Goal: Task Accomplishment & Management: Complete application form

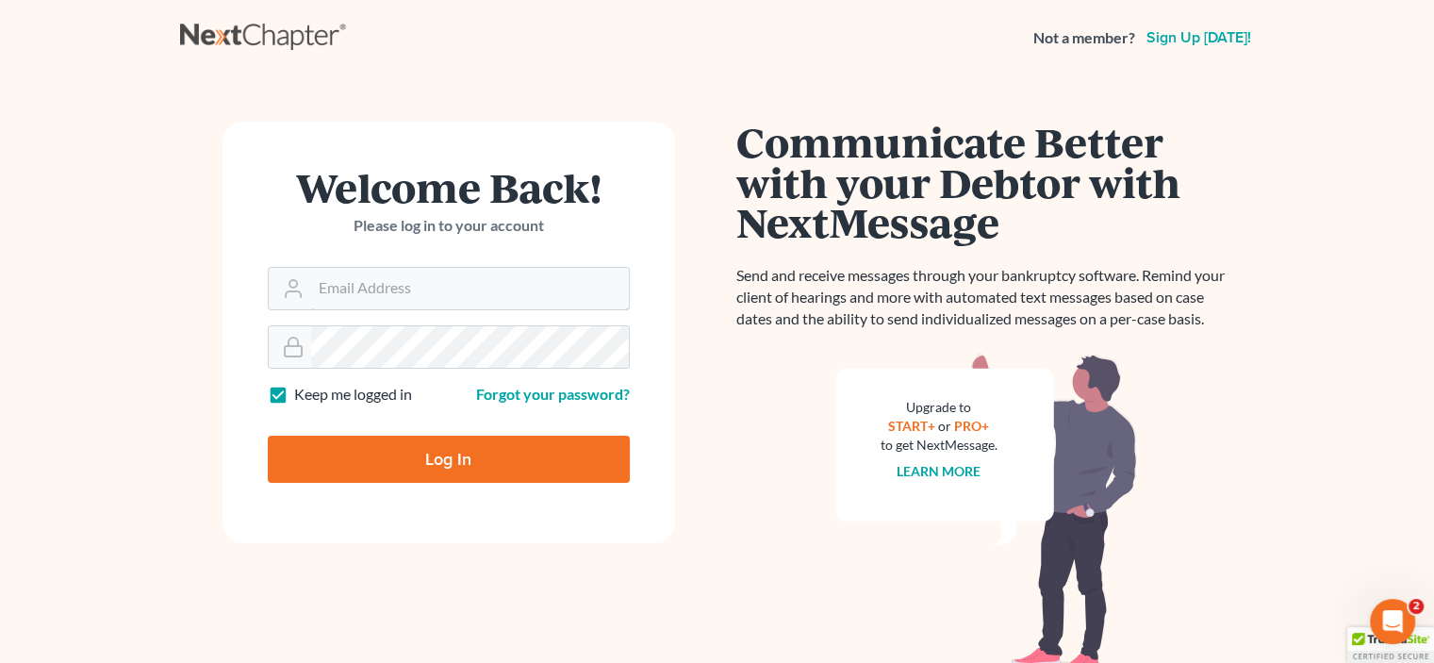
type input "[EMAIL_ADDRESS][DOMAIN_NAME]"
click at [431, 463] on input "Log In" at bounding box center [449, 458] width 362 height 47
type input "Thinking..."
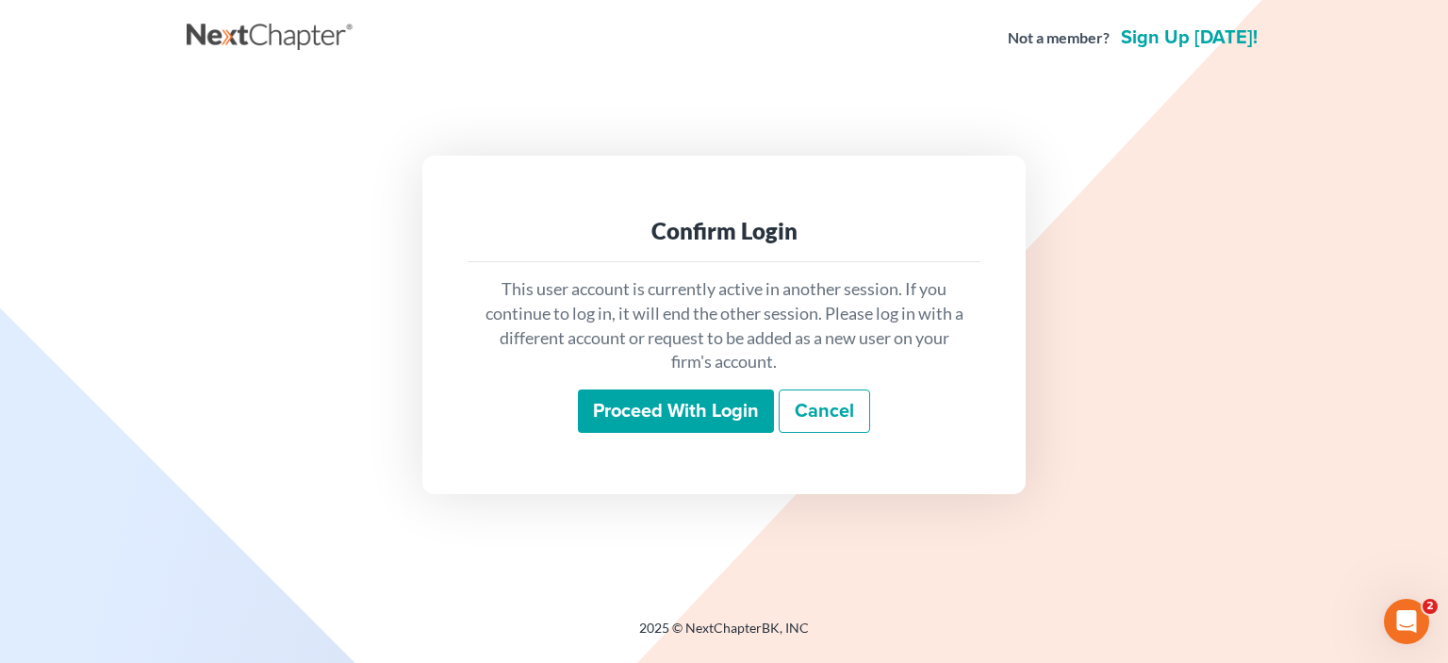
click at [704, 414] on input "Proceed with login" at bounding box center [676, 410] width 196 height 43
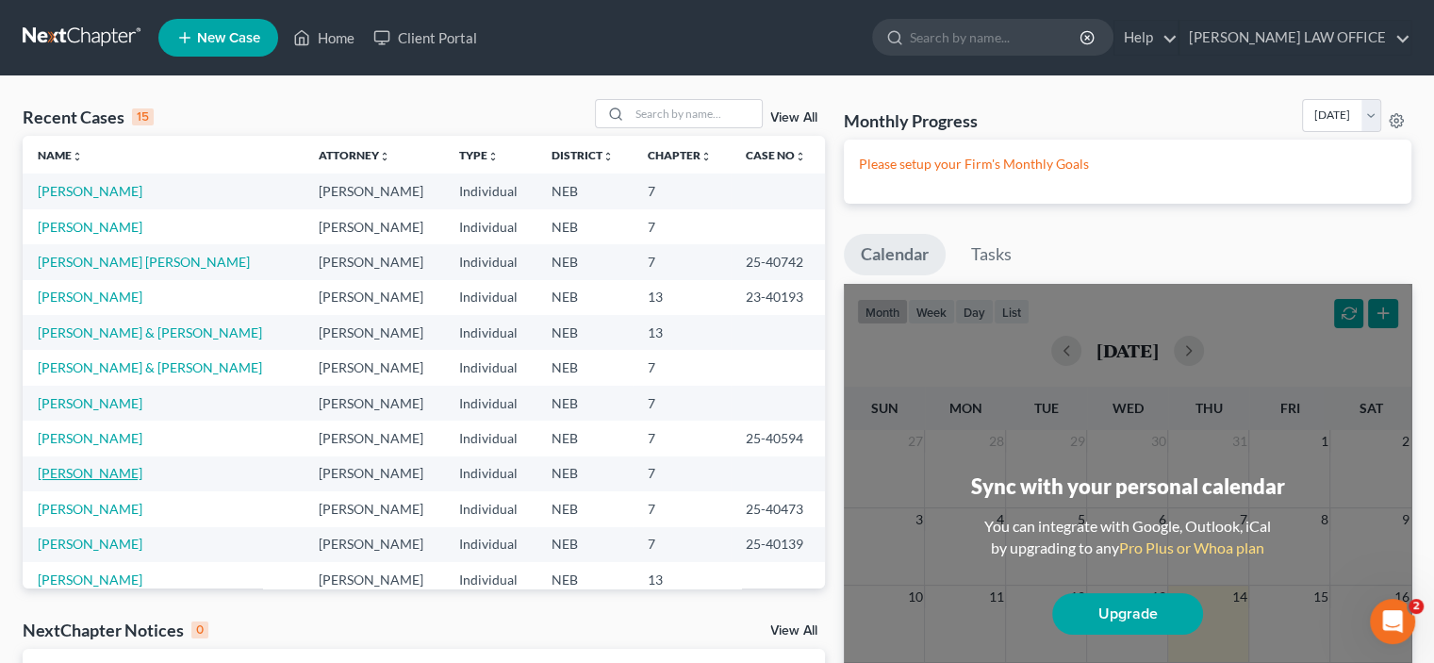
click at [48, 480] on link "[PERSON_NAME]" at bounding box center [90, 473] width 105 height 16
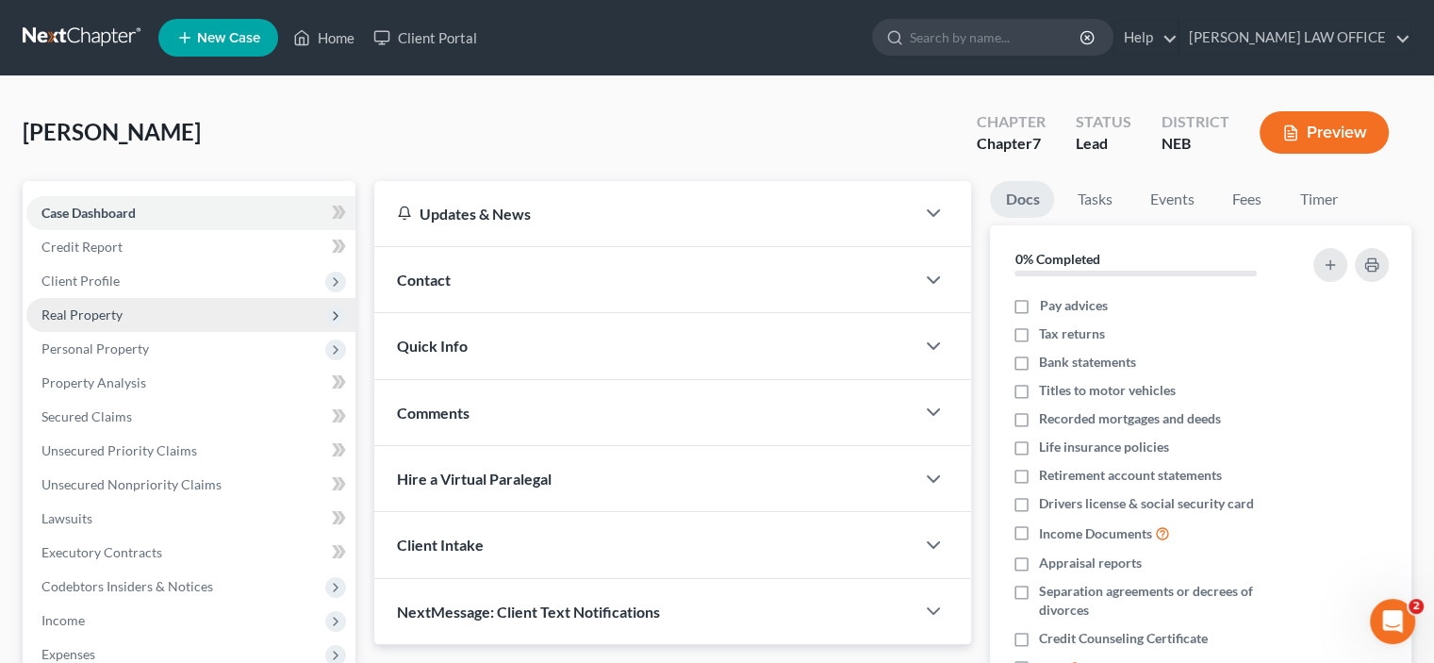
click at [90, 319] on span "Real Property" at bounding box center [81, 314] width 81 height 16
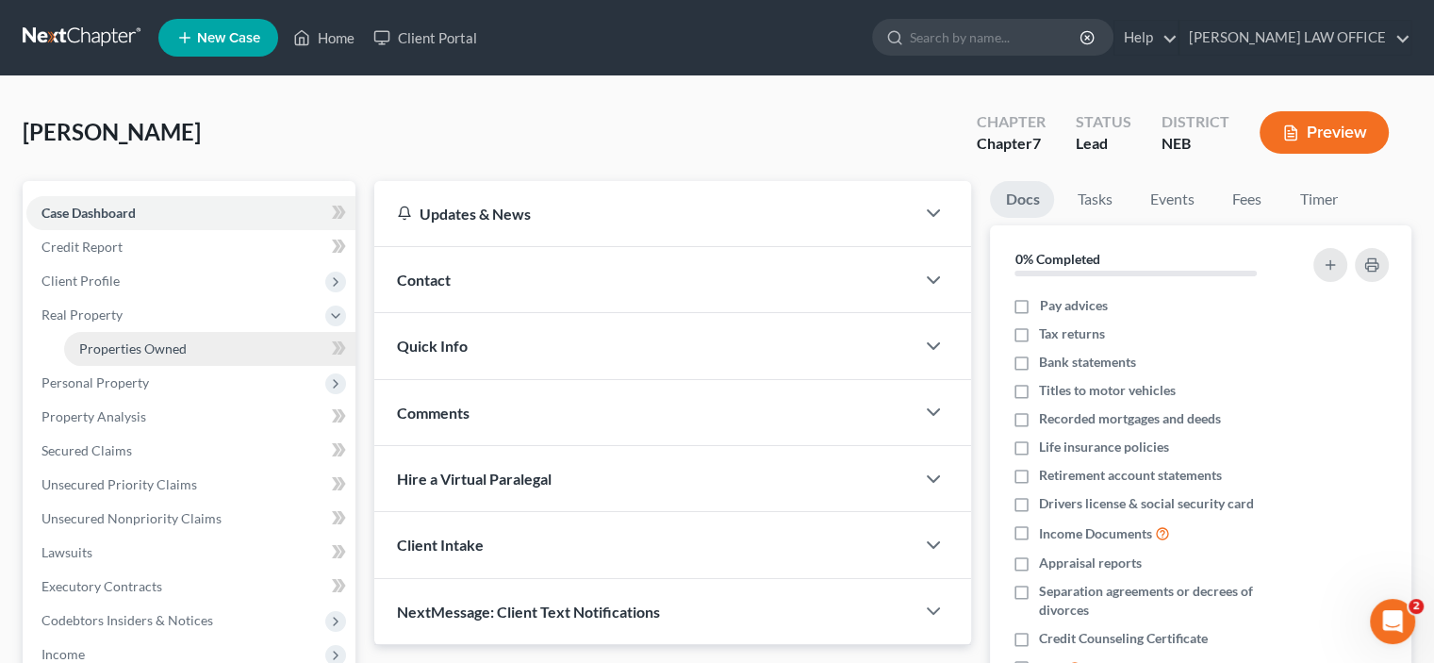
click at [91, 349] on span "Properties Owned" at bounding box center [132, 348] width 107 height 16
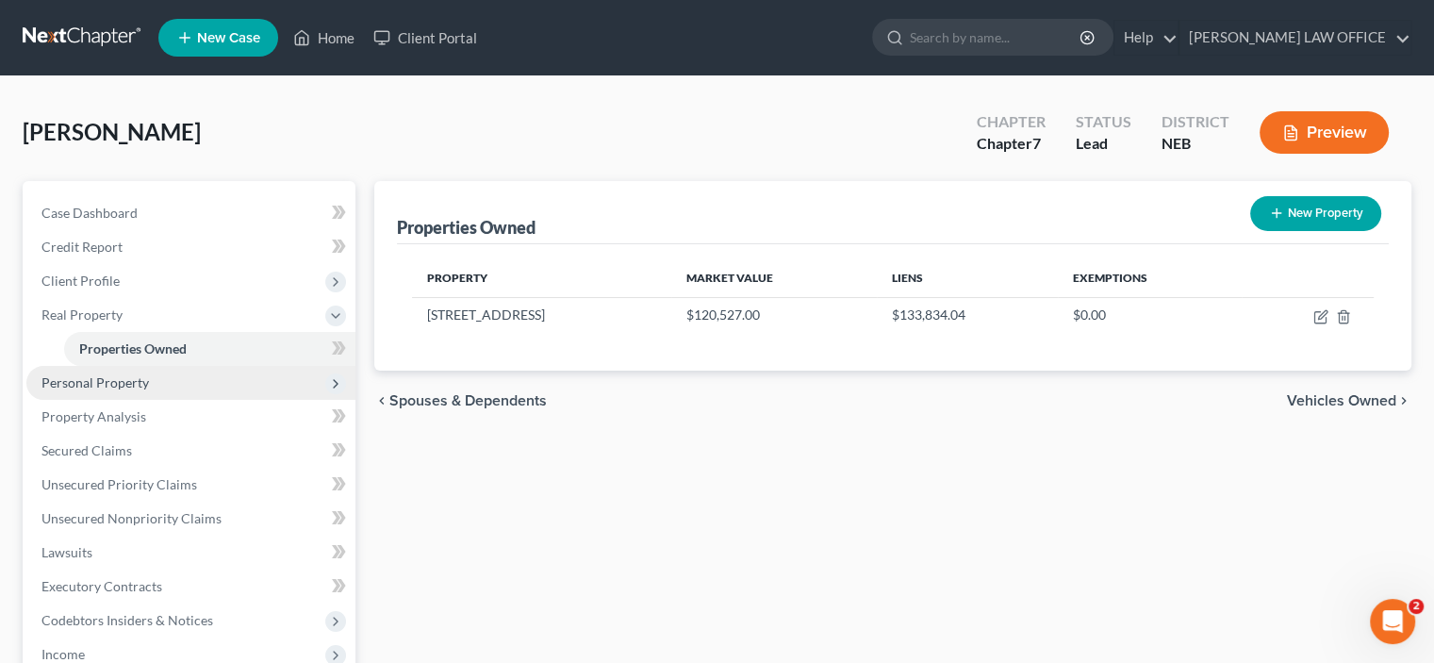
click at [126, 380] on span "Personal Property" at bounding box center [94, 382] width 107 height 16
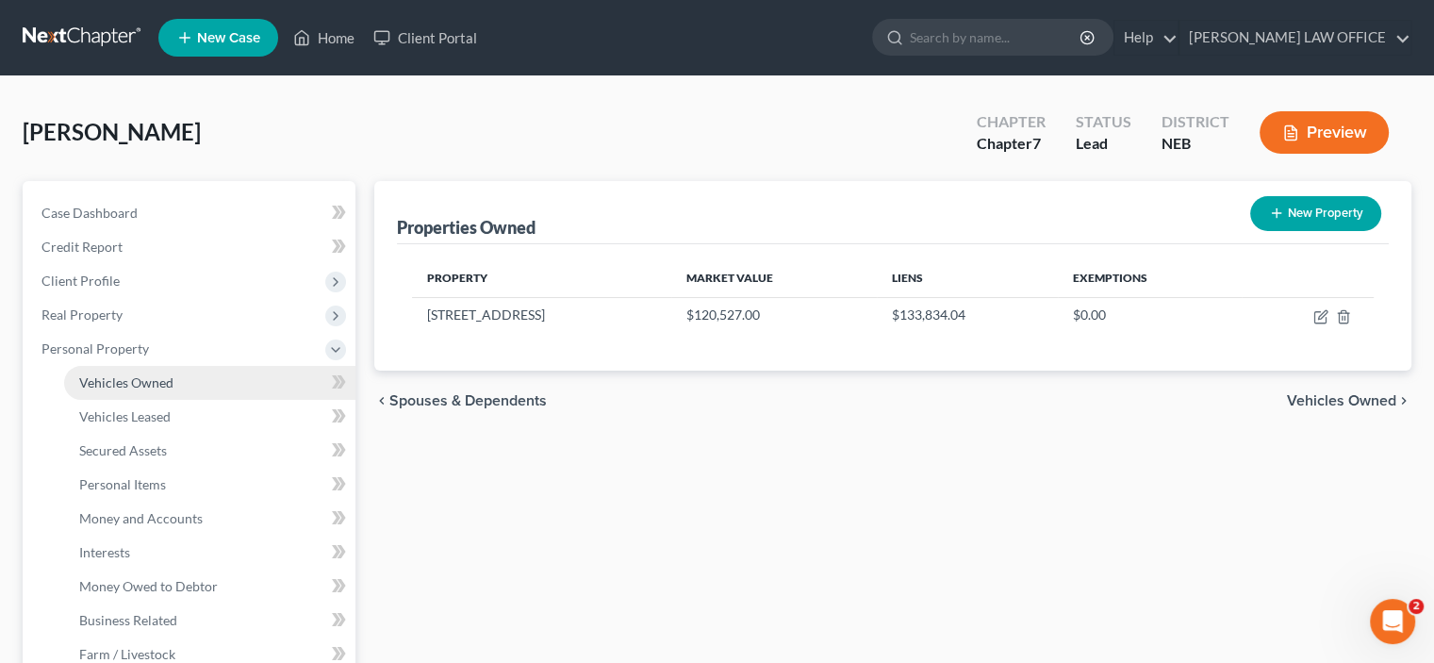
click at [132, 384] on span "Vehicles Owned" at bounding box center [126, 382] width 94 height 16
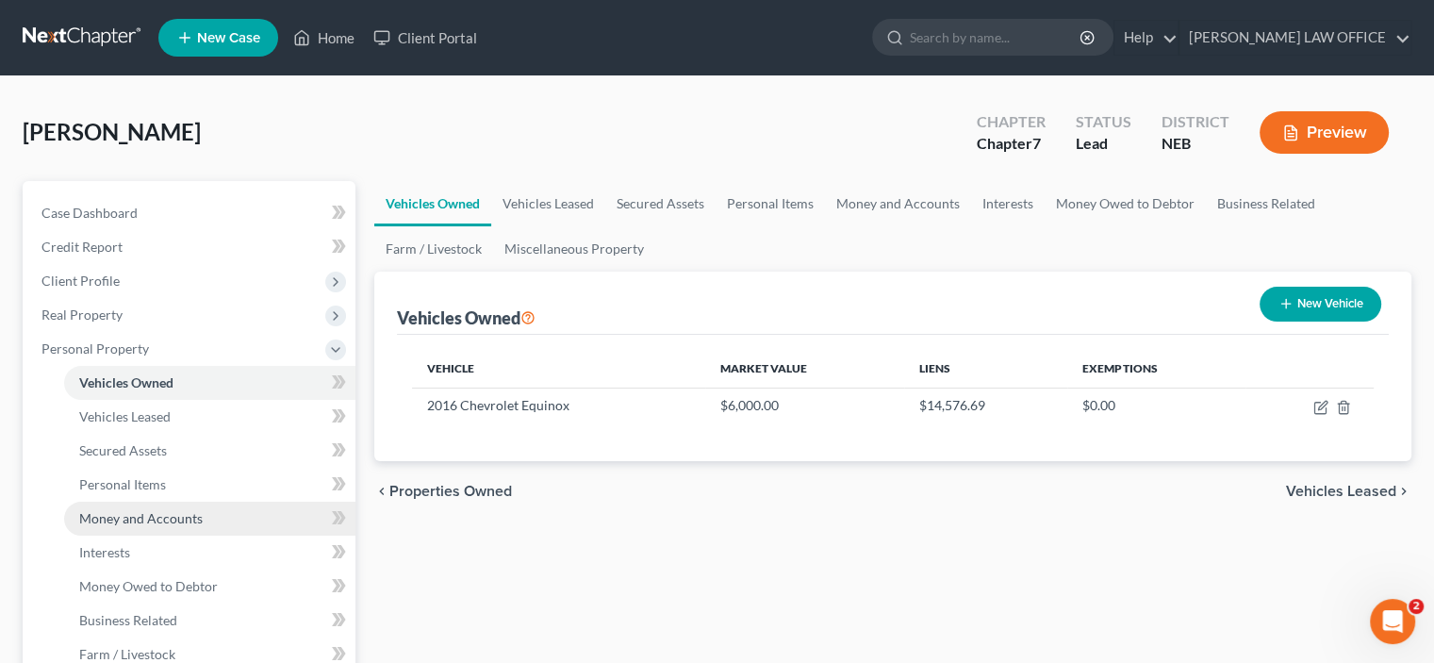
click at [108, 519] on span "Money and Accounts" at bounding box center [140, 518] width 123 height 16
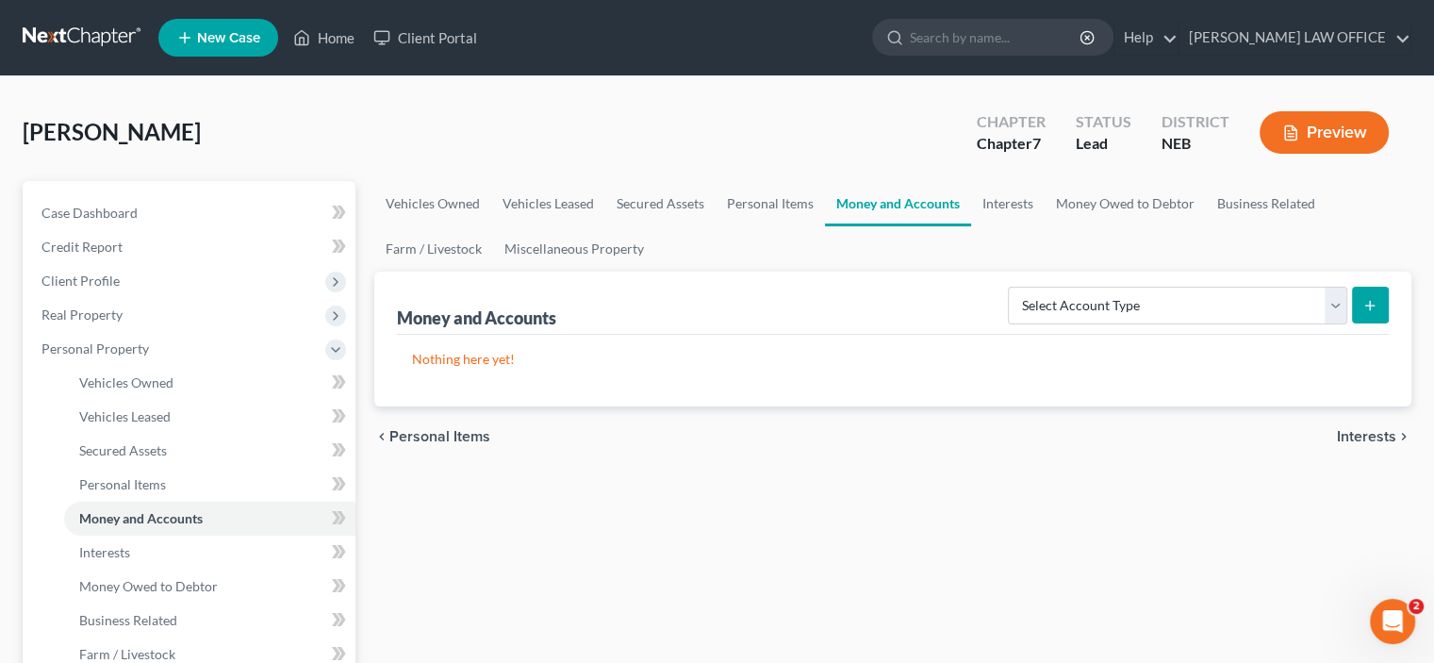
drag, startPoint x: 1249, startPoint y: 178, endPoint x: 1430, endPoint y: 244, distance: 192.6
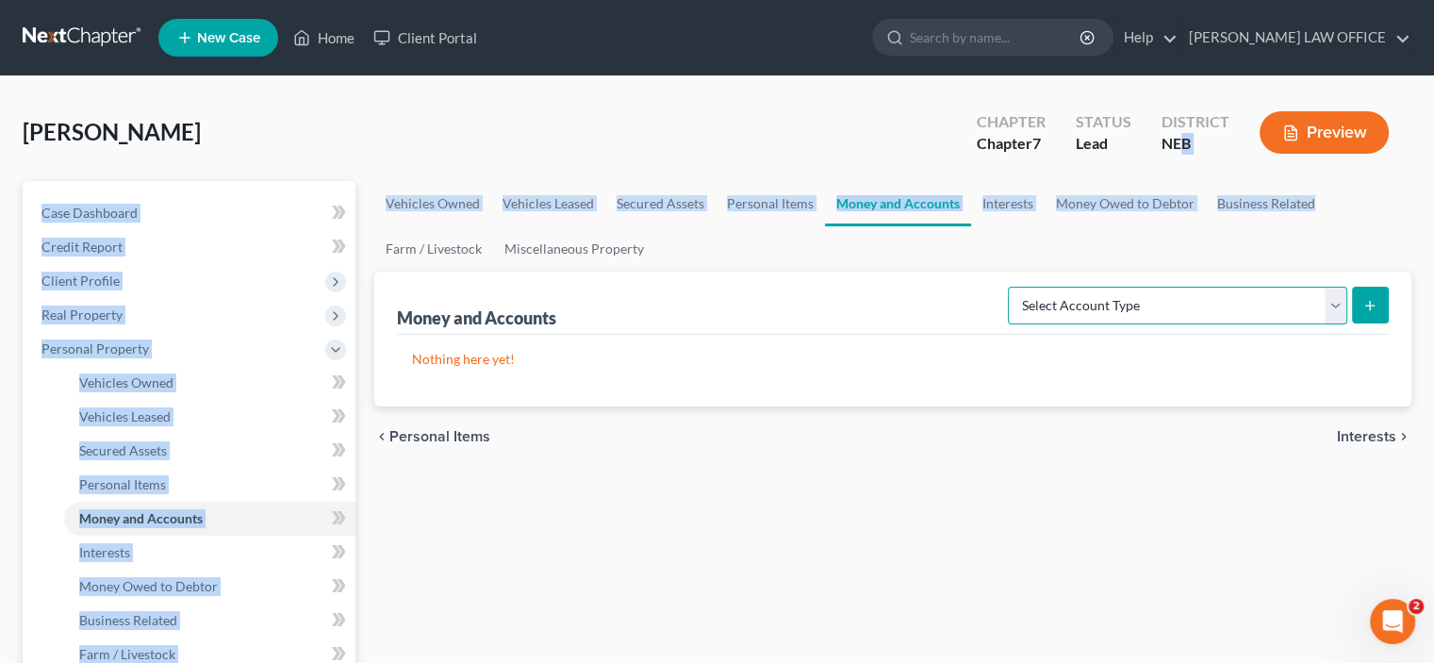
click at [1331, 309] on select "Select Account Type Brokerage Cash on Hand Certificates of Deposit Checking Acc…" at bounding box center [1177, 306] width 339 height 38
select select "checking"
click at [1011, 287] on select "Select Account Type Brokerage Cash on Hand Certificates of Deposit Checking Acc…" at bounding box center [1177, 306] width 339 height 38
click at [1368, 301] on icon "submit" at bounding box center [1369, 305] width 15 height 15
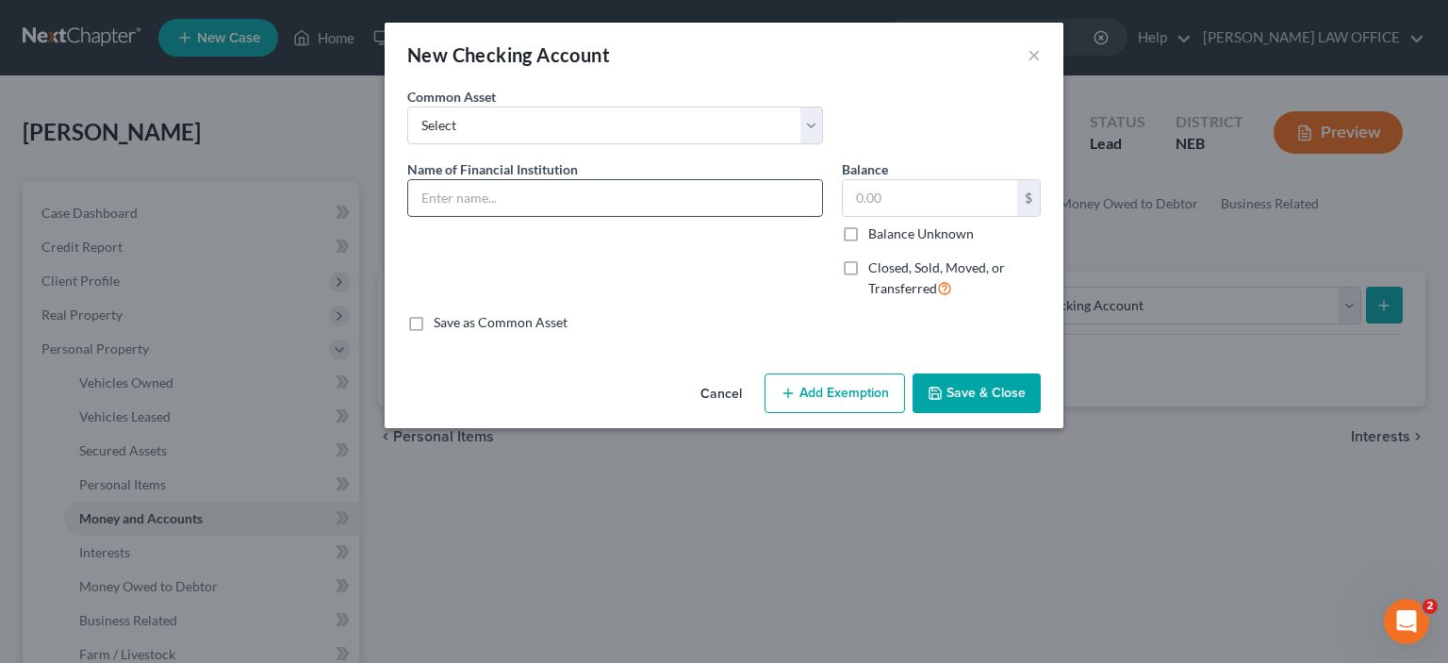
drag, startPoint x: 426, startPoint y: 198, endPoint x: 440, endPoint y: 195, distance: 14.4
click at [429, 199] on input "text" at bounding box center [615, 198] width 414 height 36
type input "Centris Federal Credit Union"
click at [945, 401] on button "Save & Close" at bounding box center [976, 393] width 128 height 40
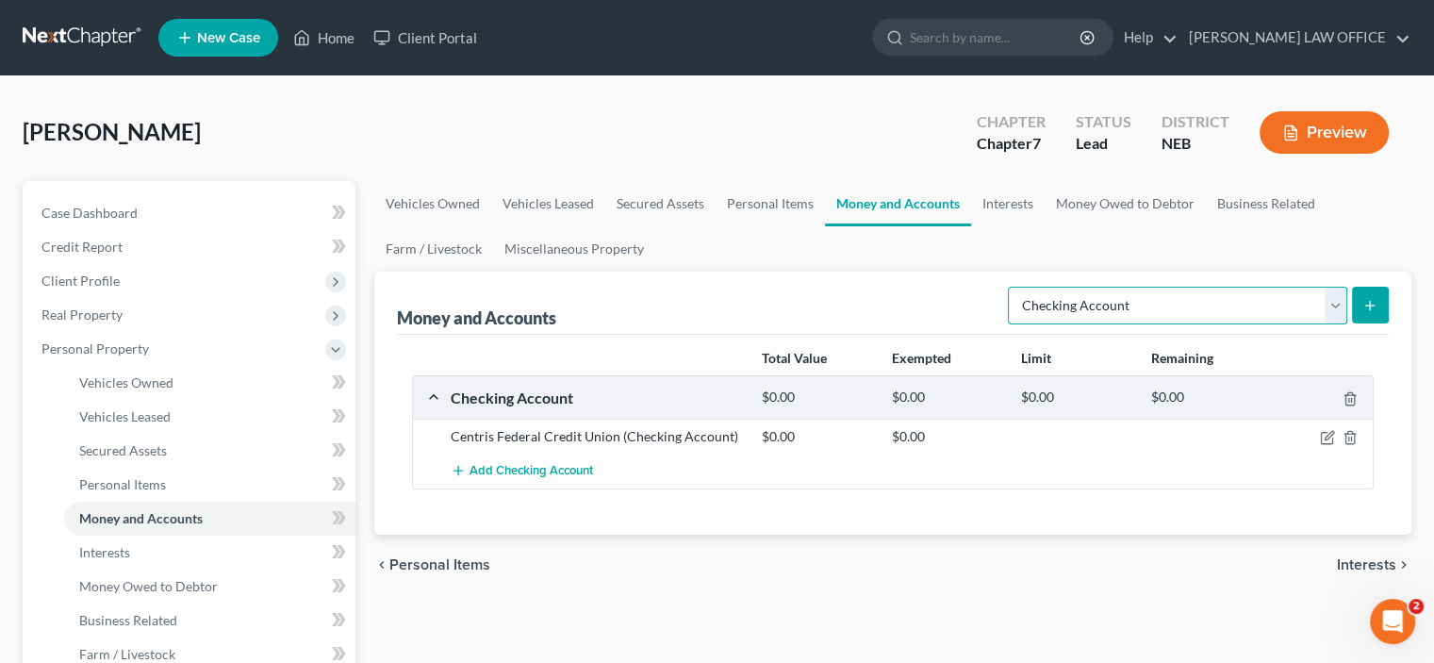
click at [1336, 304] on select "Select Account Type Brokerage Cash on Hand Certificates of Deposit Checking Acc…" at bounding box center [1177, 306] width 339 height 38
select select "savings"
click at [1011, 287] on select "Select Account Type Brokerage Cash on Hand Certificates of Deposit Checking Acc…" at bounding box center [1177, 306] width 339 height 38
click at [1372, 301] on icon "submit" at bounding box center [1369, 305] width 15 height 15
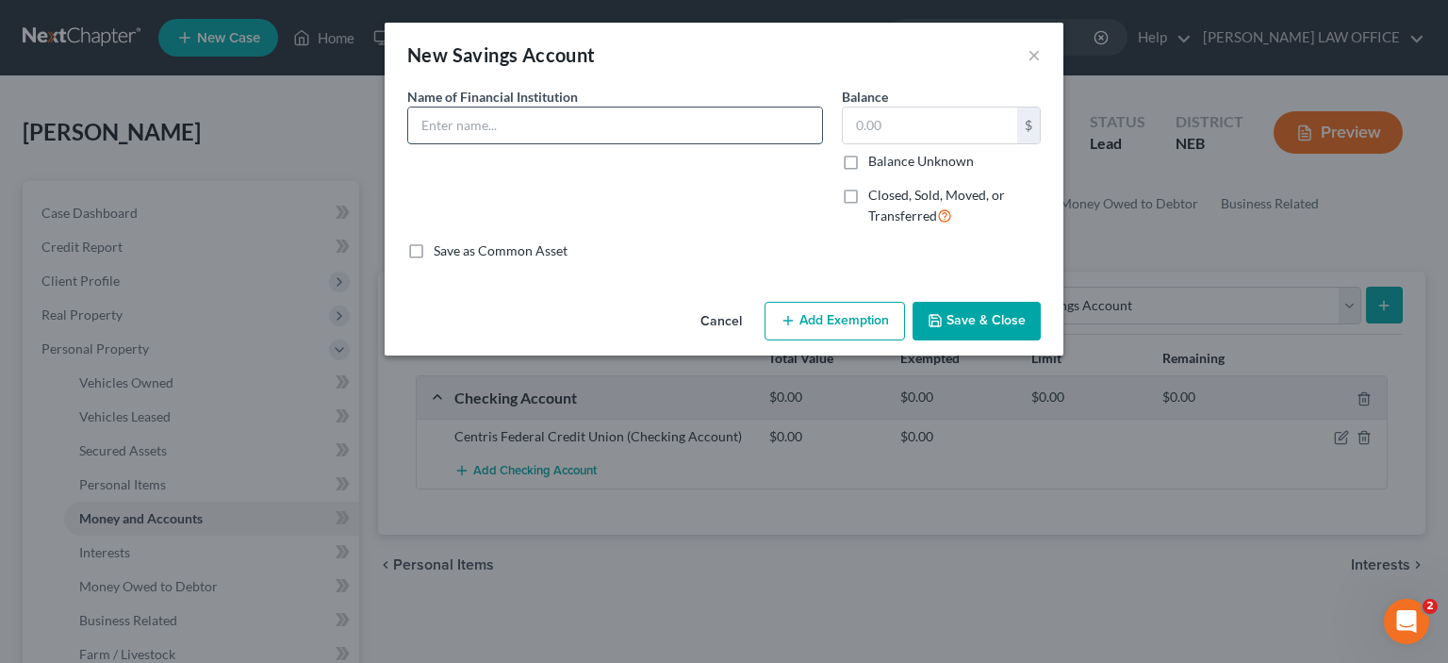
click at [434, 138] on input "text" at bounding box center [615, 125] width 414 height 36
type input "Centris Federal Credit Union"
click at [933, 321] on icon "button" at bounding box center [935, 320] width 15 height 15
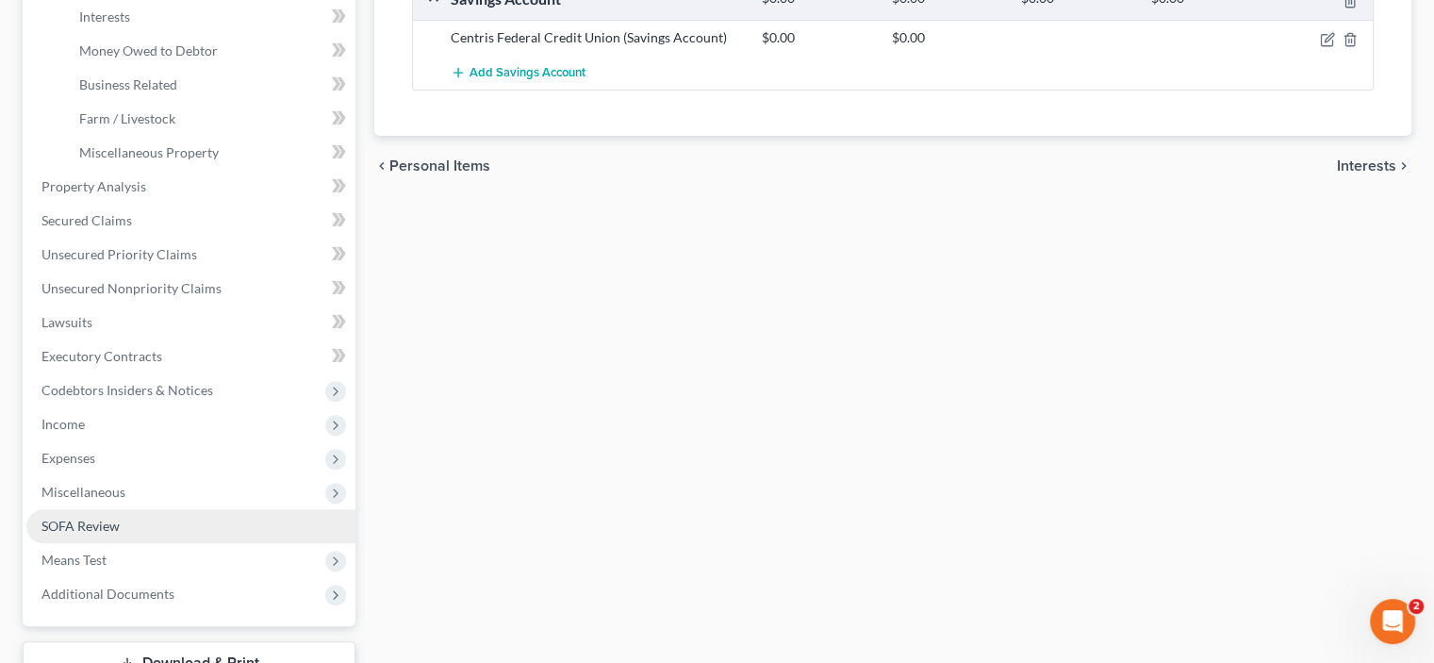
scroll to position [566, 0]
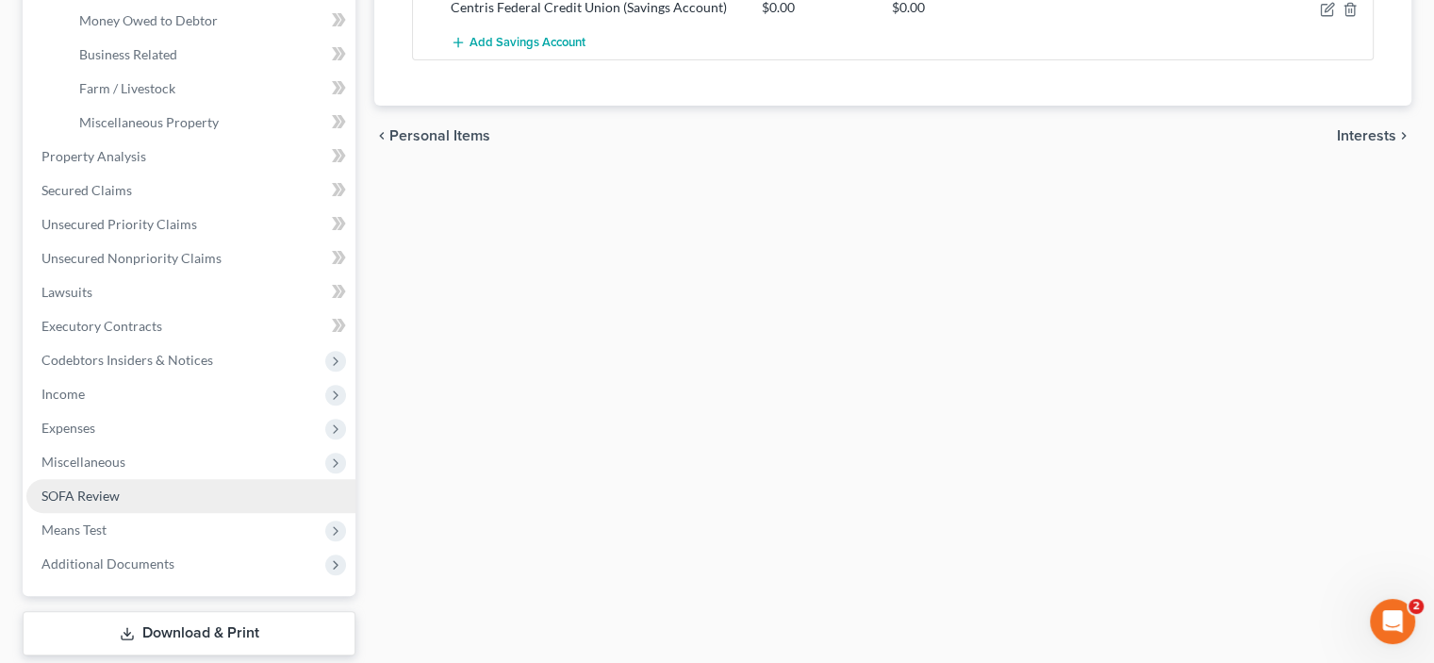
click at [83, 497] on span "SOFA Review" at bounding box center [80, 495] width 78 height 16
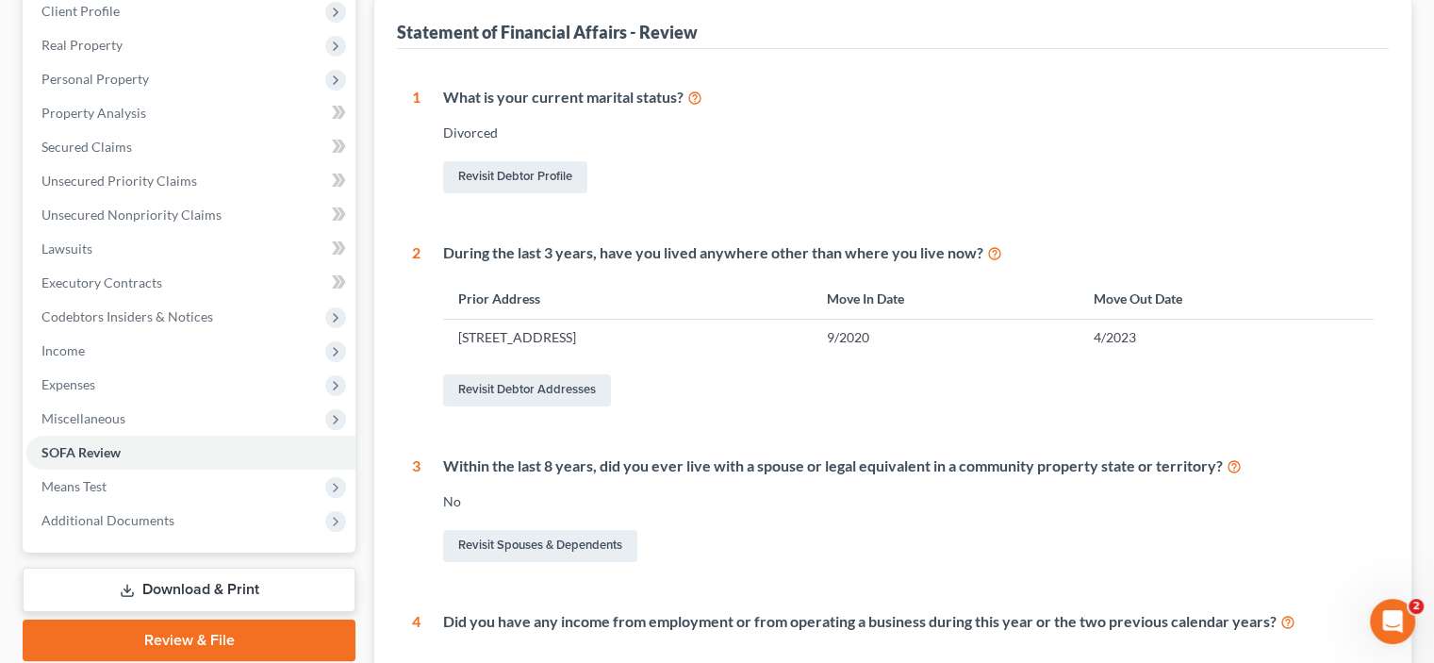
scroll to position [189, 0]
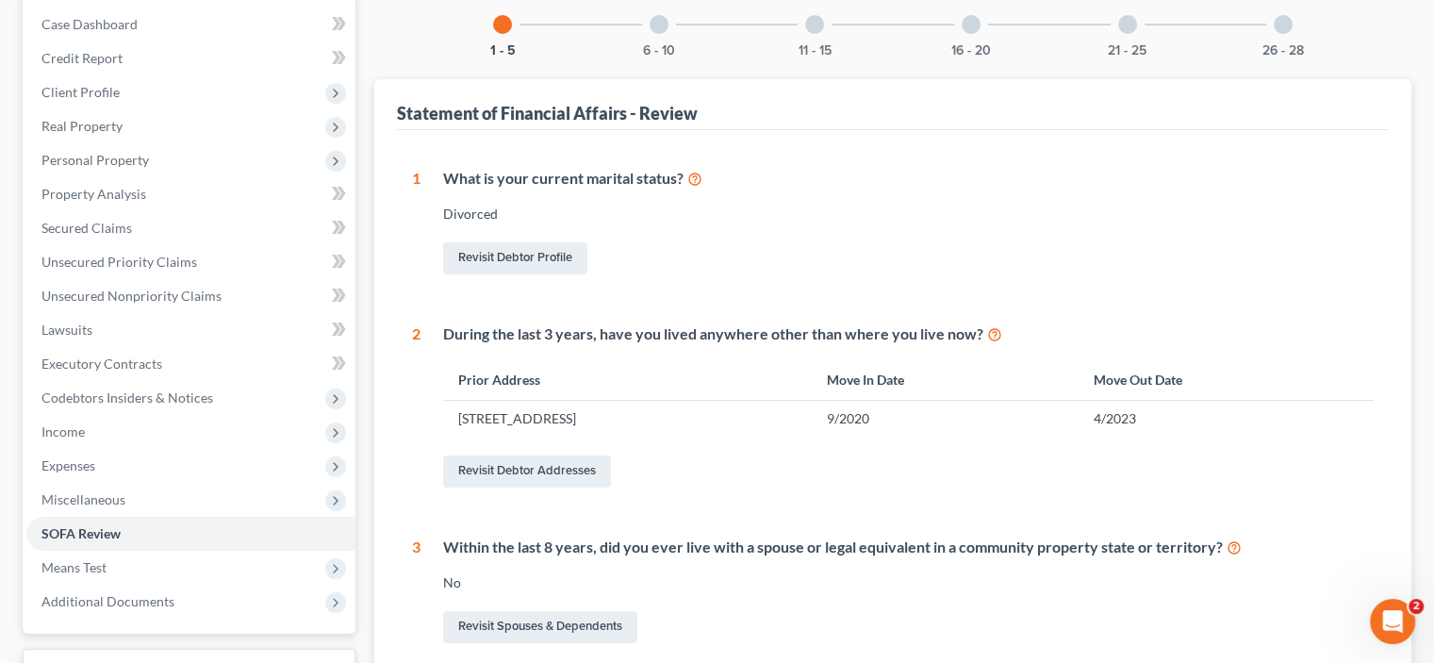
click at [1131, 24] on div at bounding box center [1127, 24] width 19 height 19
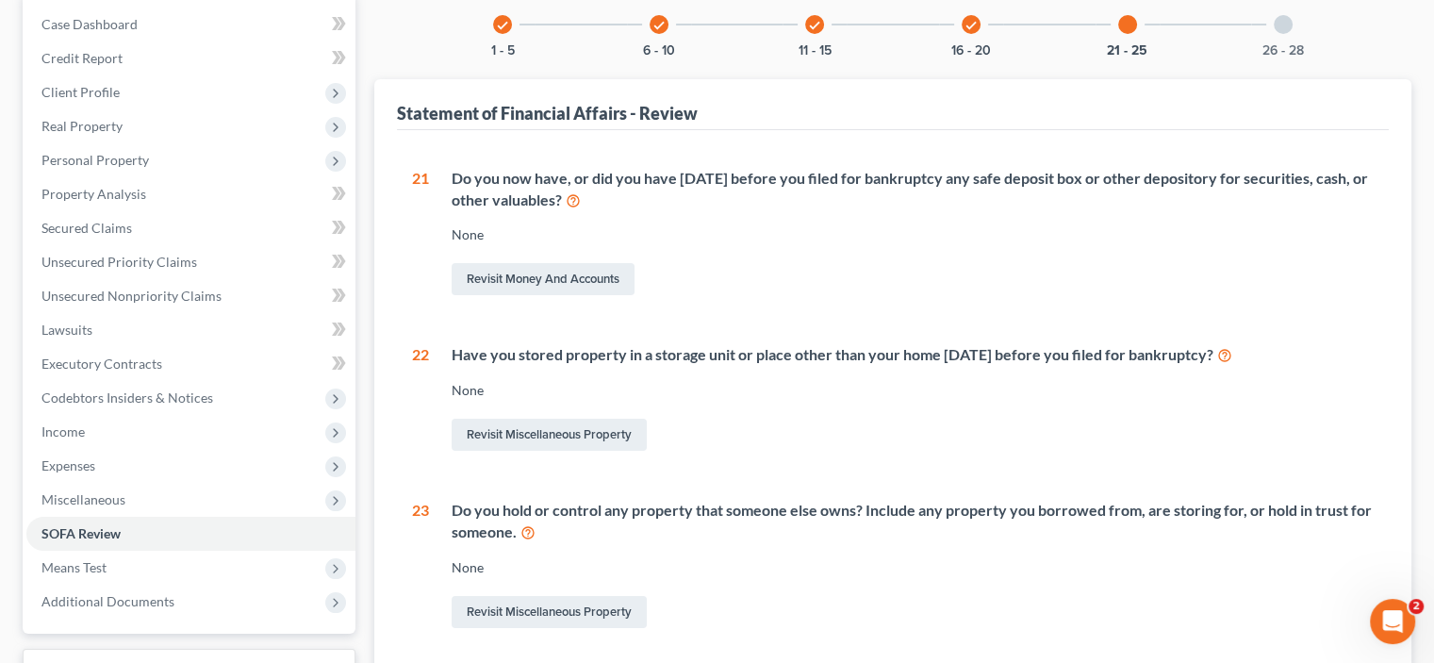
click at [967, 27] on icon "check" at bounding box center [970, 25] width 13 height 13
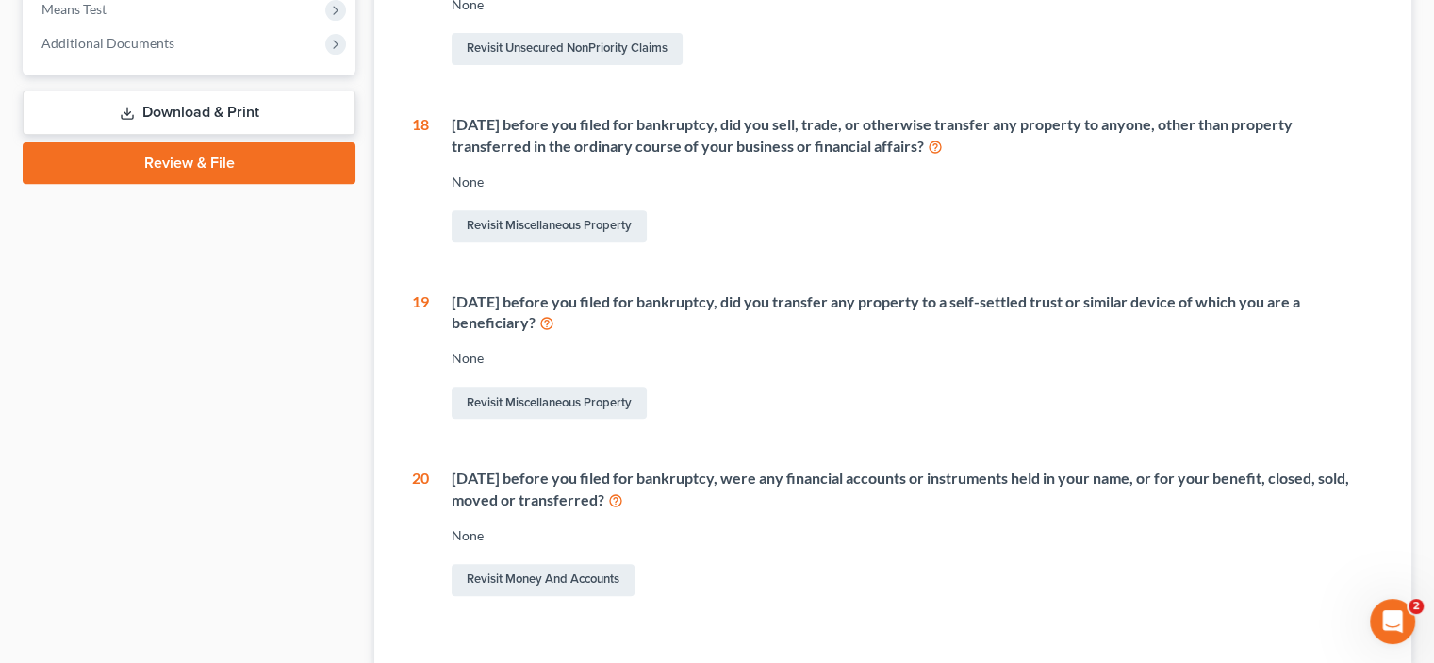
scroll to position [754, 0]
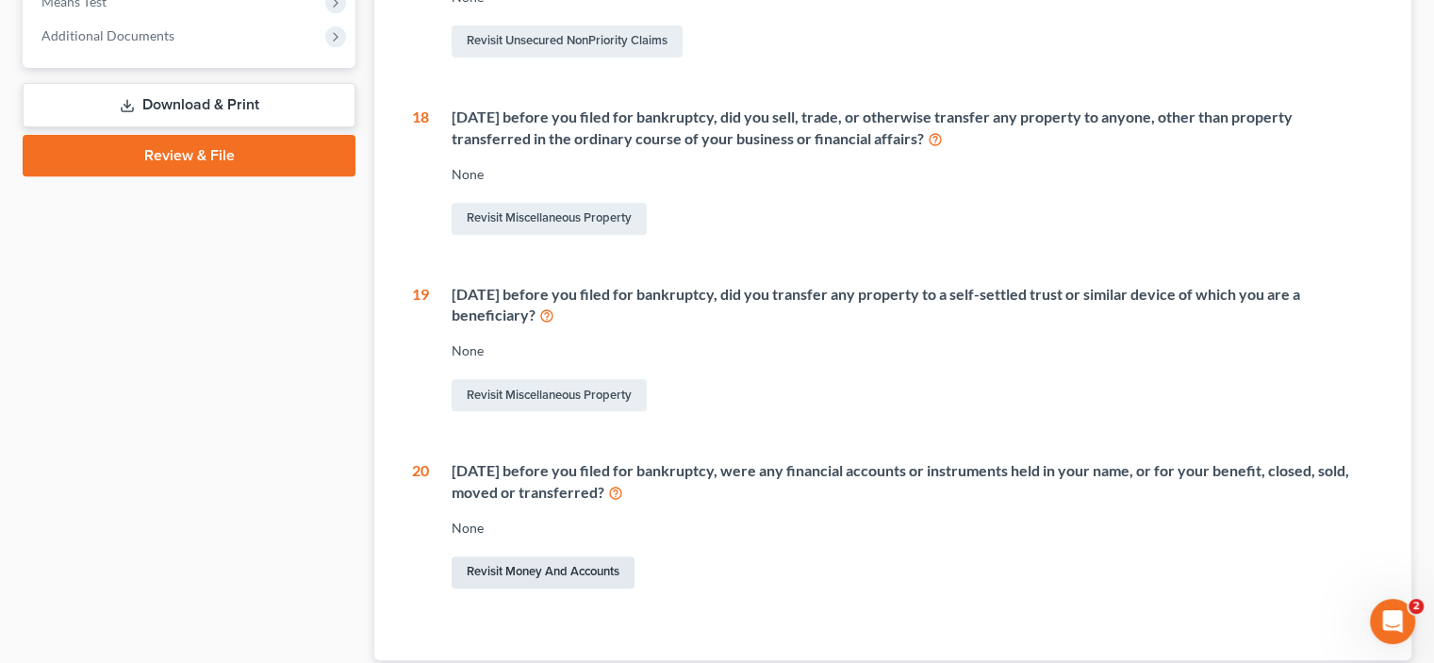
click at [546, 588] on link "Revisit Money and Accounts" at bounding box center [543, 572] width 183 height 32
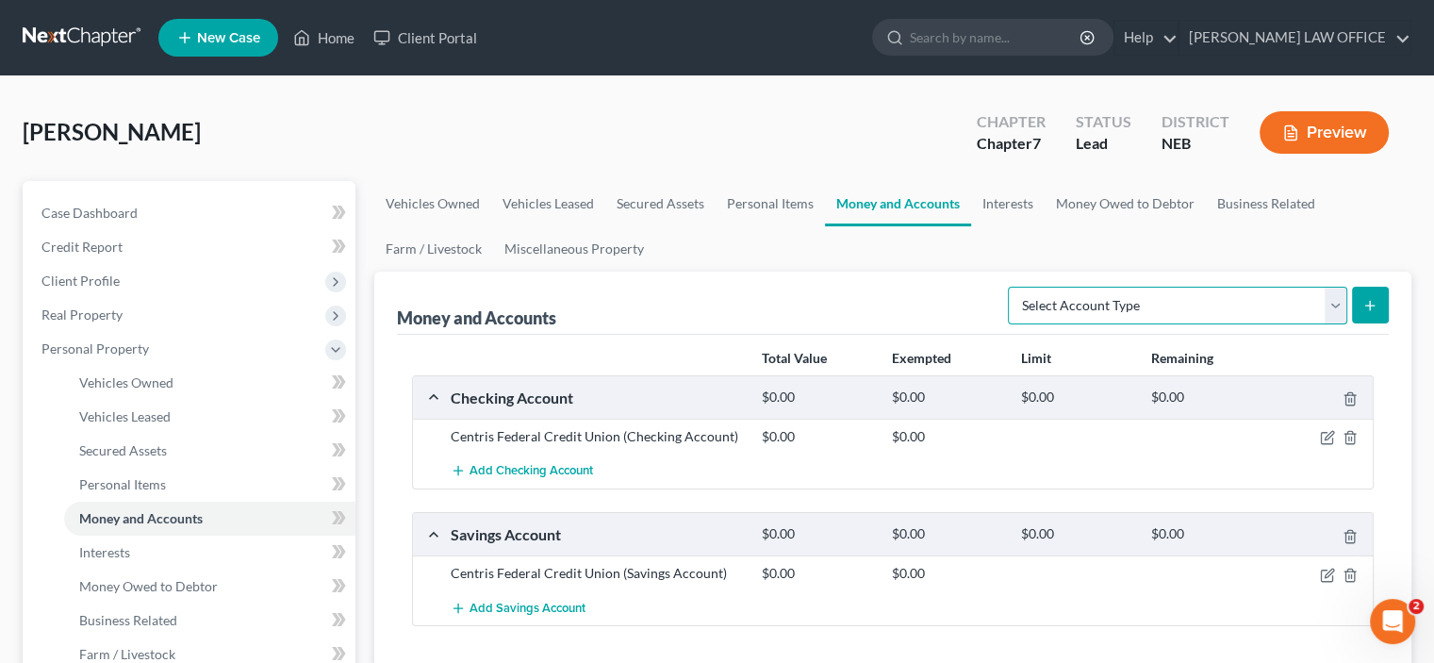
click at [1334, 304] on select "Select Account Type Brokerage Cash on Hand Certificates of Deposit Checking Acc…" at bounding box center [1177, 306] width 339 height 38
select select "checking"
click at [1011, 287] on select "Select Account Type Brokerage Cash on Hand Certificates of Deposit Checking Acc…" at bounding box center [1177, 306] width 339 height 38
click at [1369, 304] on icon "submit" at bounding box center [1369, 305] width 15 height 15
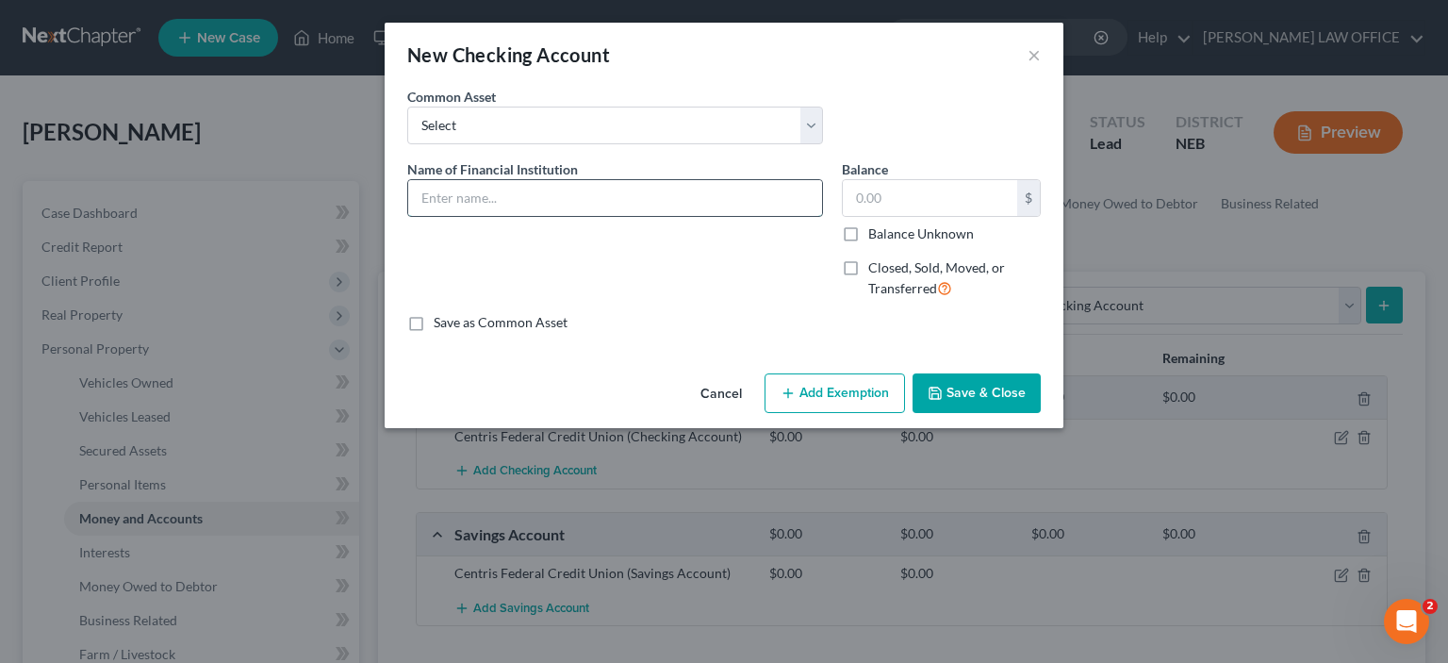
click at [440, 193] on input "text" at bounding box center [615, 198] width 414 height 36
type input "[PERSON_NAME] Fargo Bank"
click at [868, 265] on label "Closed, Sold, Moved, or Transferred" at bounding box center [954, 278] width 172 height 41
click at [876, 265] on input "Closed, Sold, Moved, or Transferred" at bounding box center [882, 264] width 12 height 12
checkbox input "true"
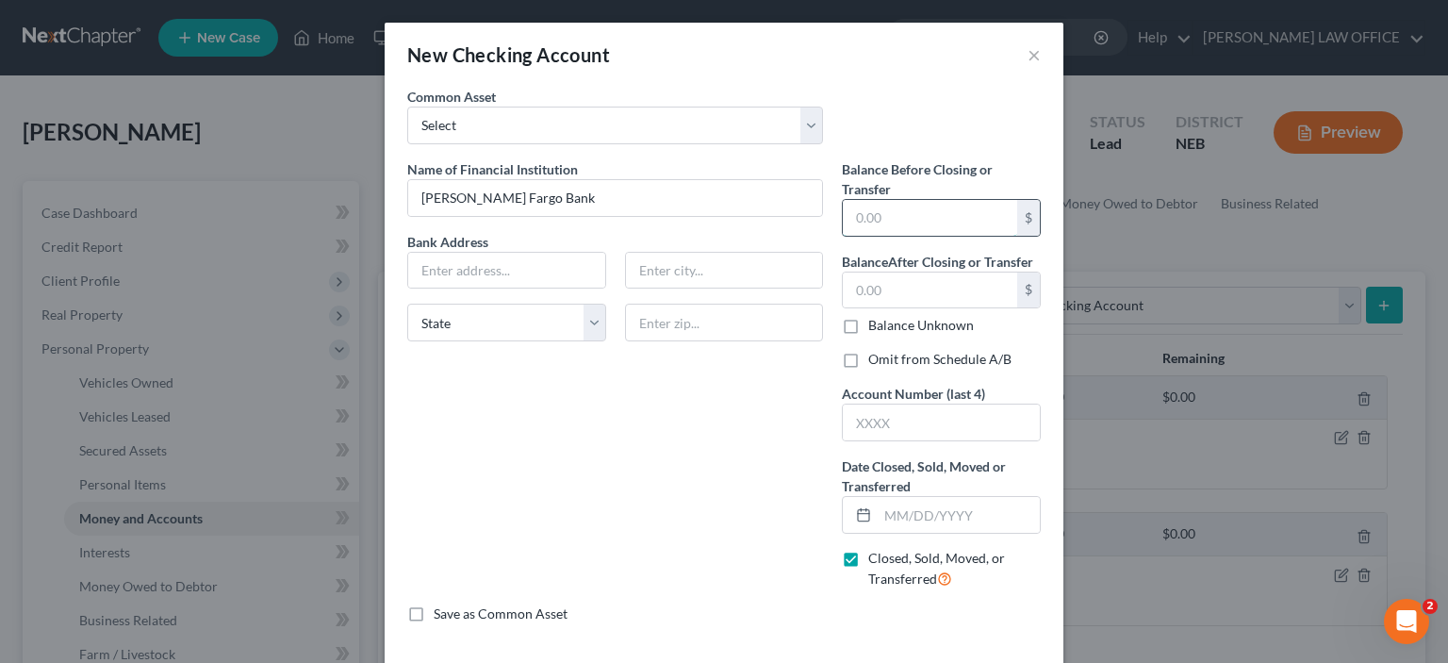
click at [845, 214] on input "text" at bounding box center [930, 218] width 174 height 36
type input "7.14"
click at [851, 294] on input "text" at bounding box center [930, 290] width 174 height 36
type input "0.00"
click at [862, 428] on input "text" at bounding box center [941, 422] width 197 height 36
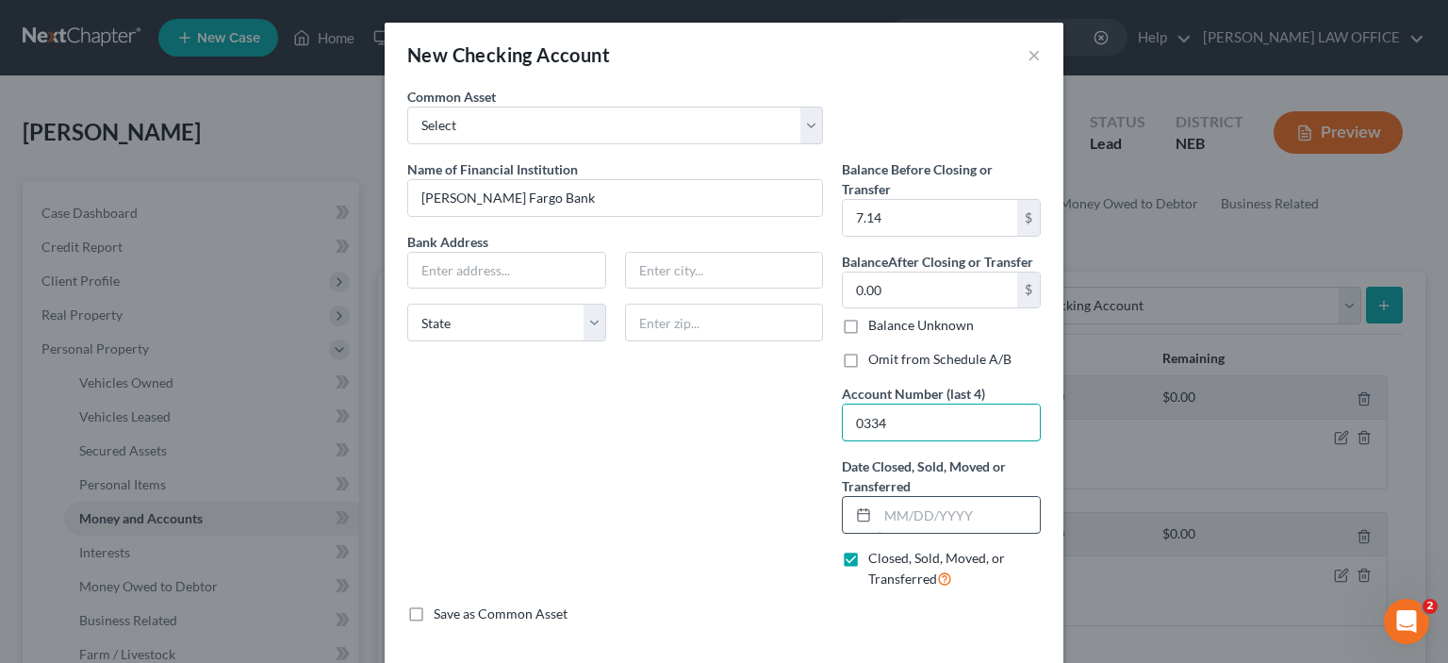
type input "0334"
click at [878, 510] on input "text" at bounding box center [959, 515] width 162 height 36
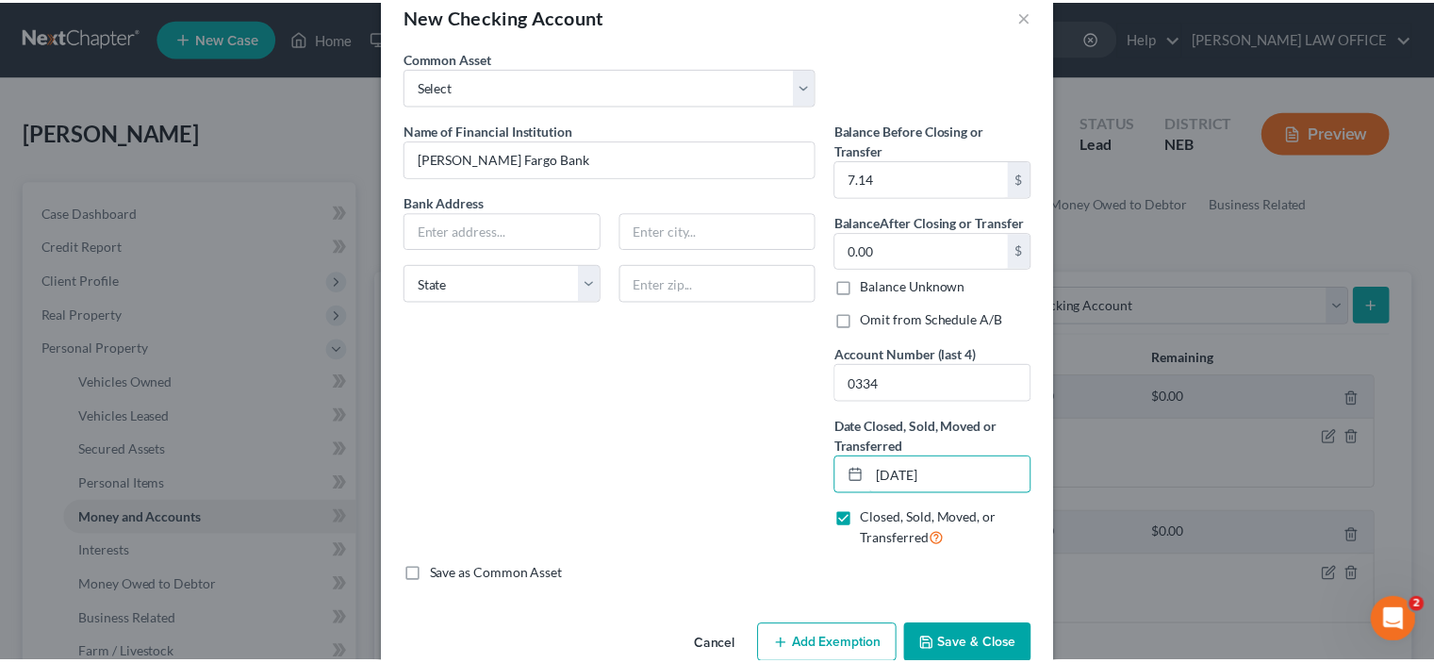
scroll to position [76, 0]
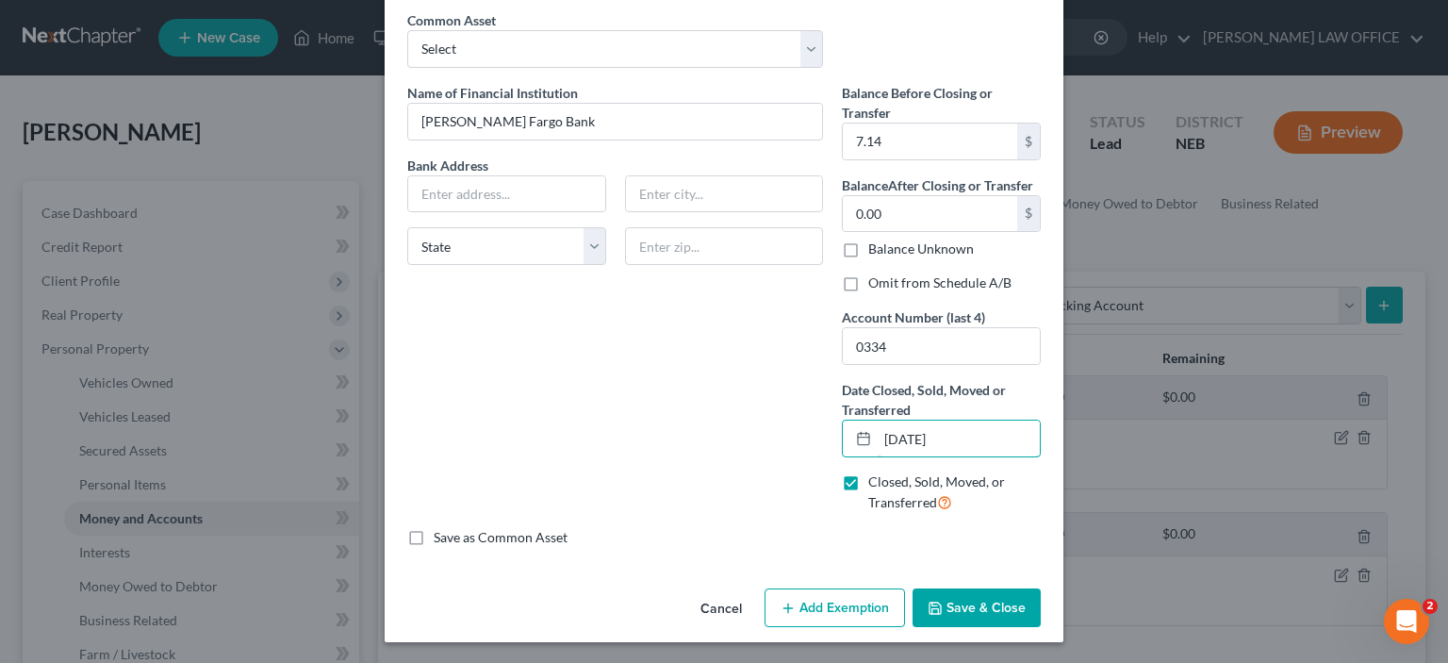
type input "[DATE]"
click at [953, 605] on button "Save & Close" at bounding box center [976, 608] width 128 height 40
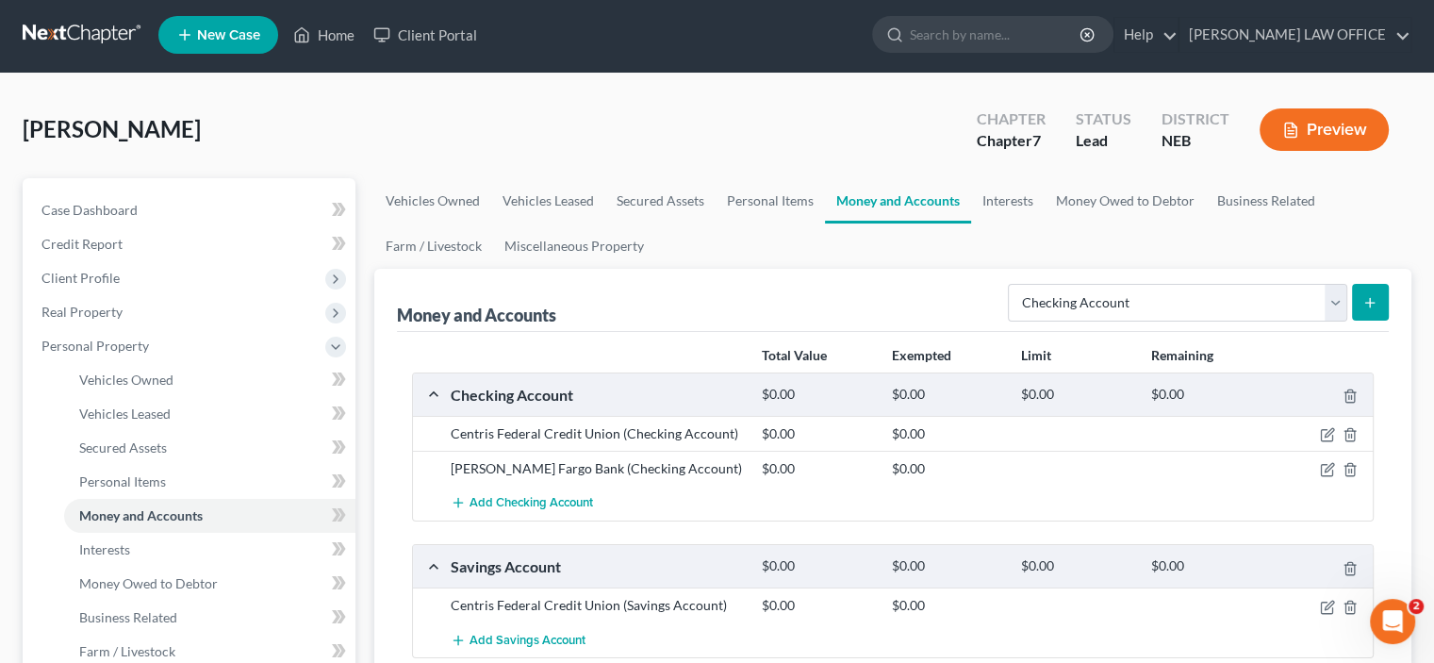
scroll to position [0, 0]
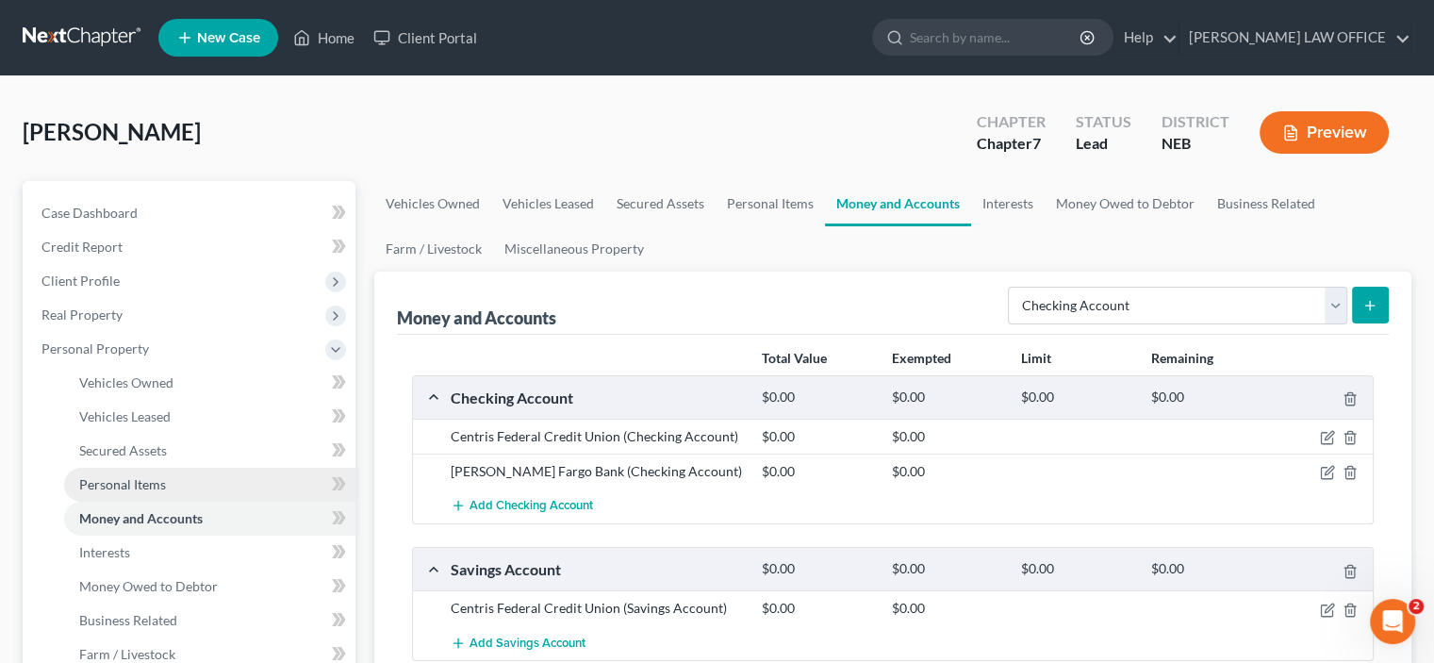
click at [116, 485] on span "Personal Items" at bounding box center [122, 484] width 87 height 16
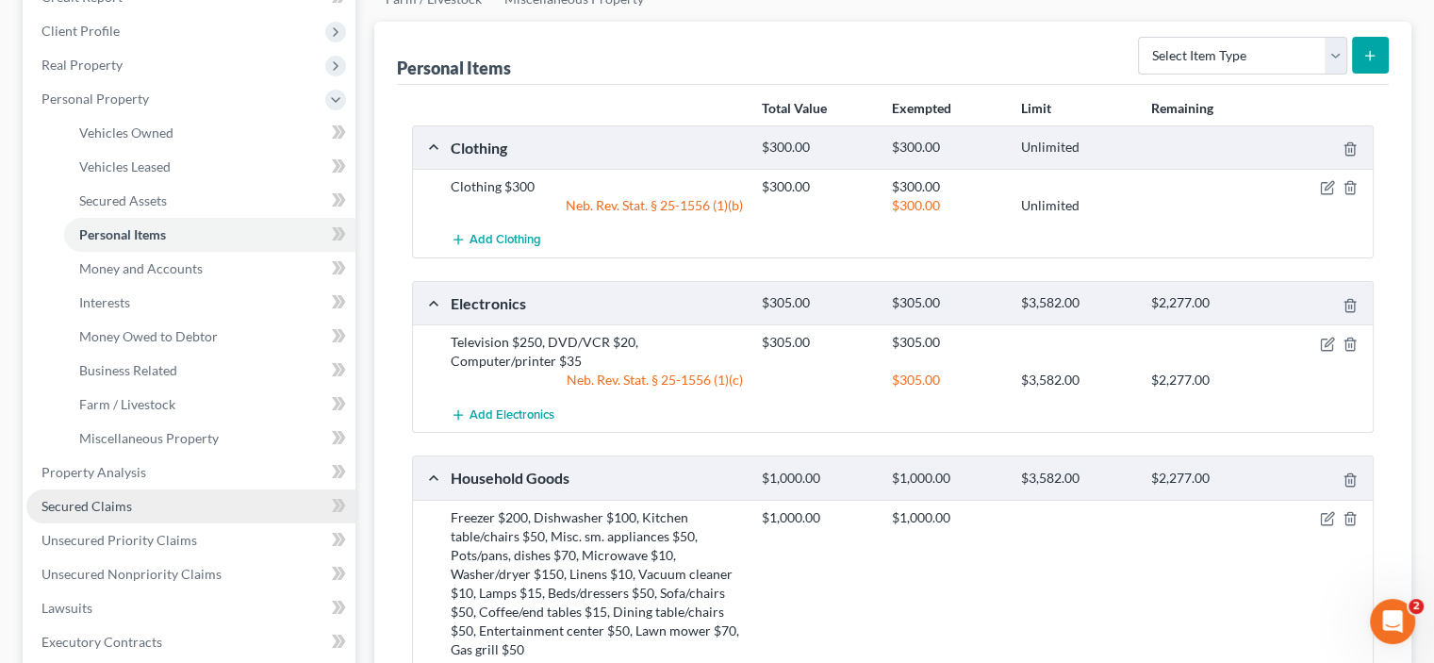
scroll to position [283, 0]
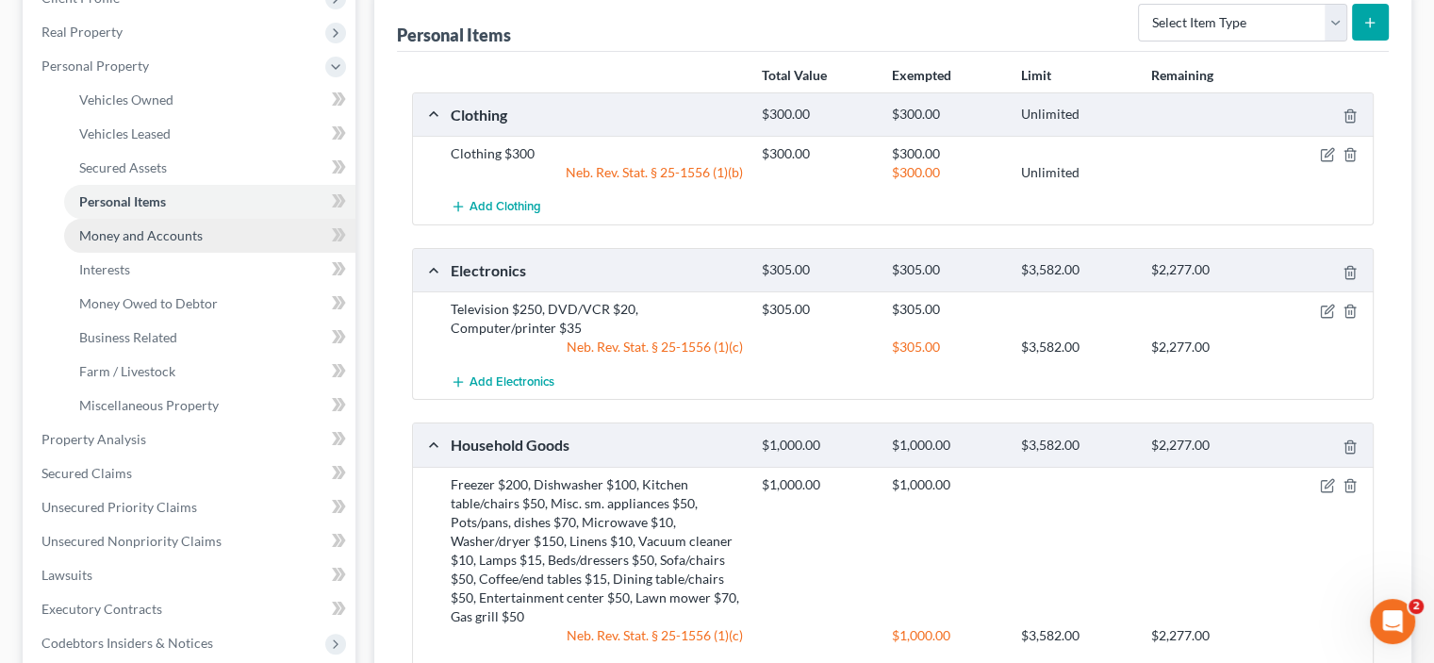
click at [128, 240] on span "Money and Accounts" at bounding box center [140, 235] width 123 height 16
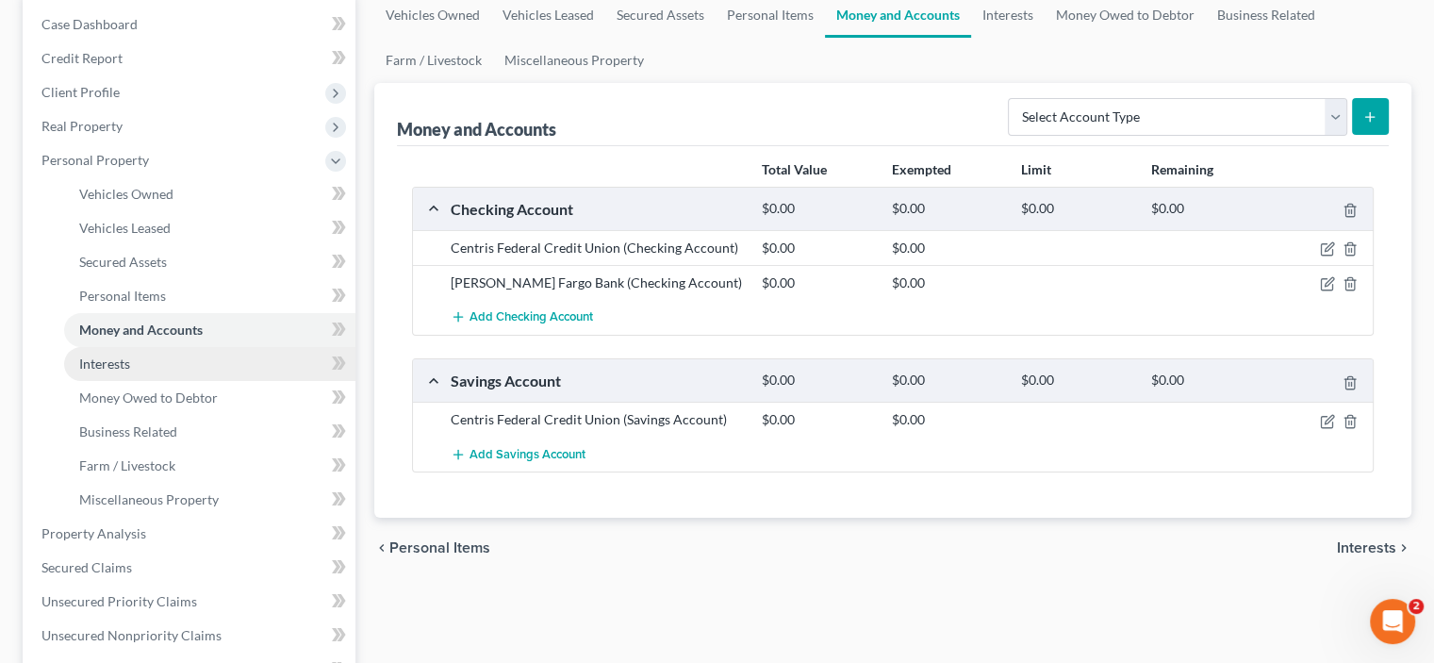
click at [105, 371] on link "Interests" at bounding box center [209, 364] width 291 height 34
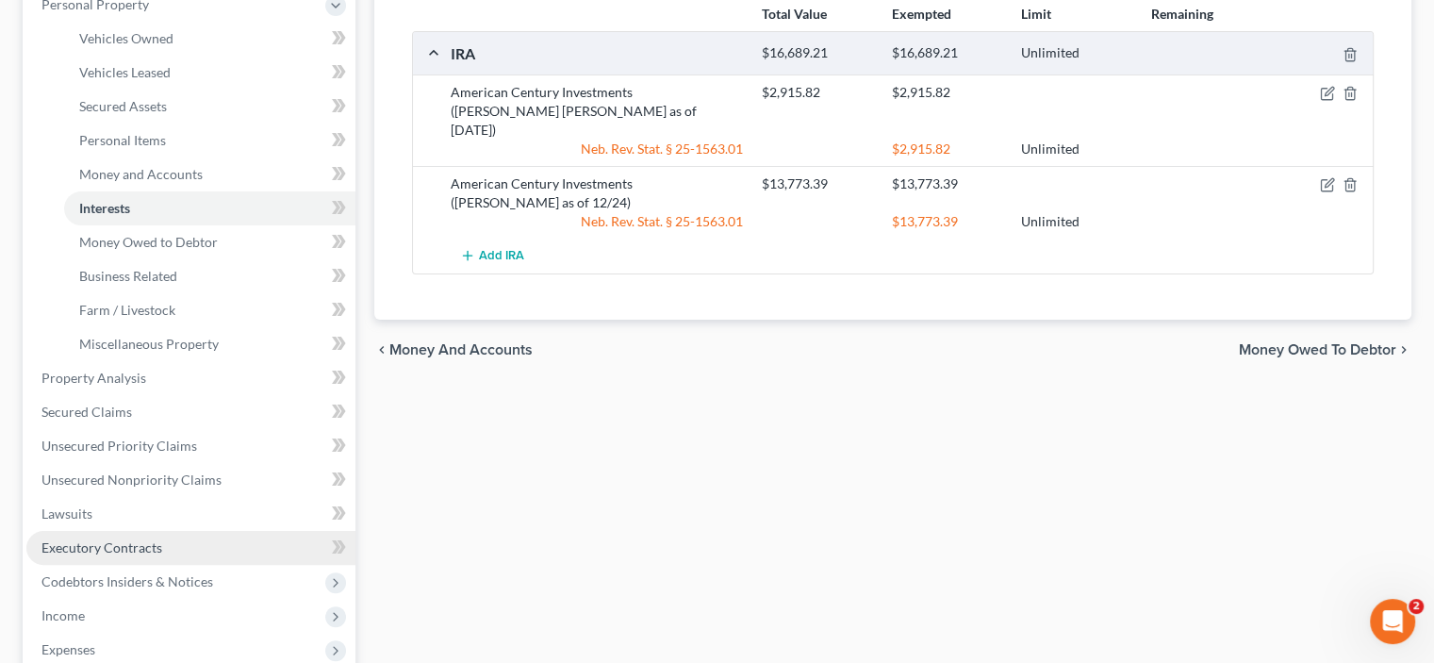
scroll to position [377, 0]
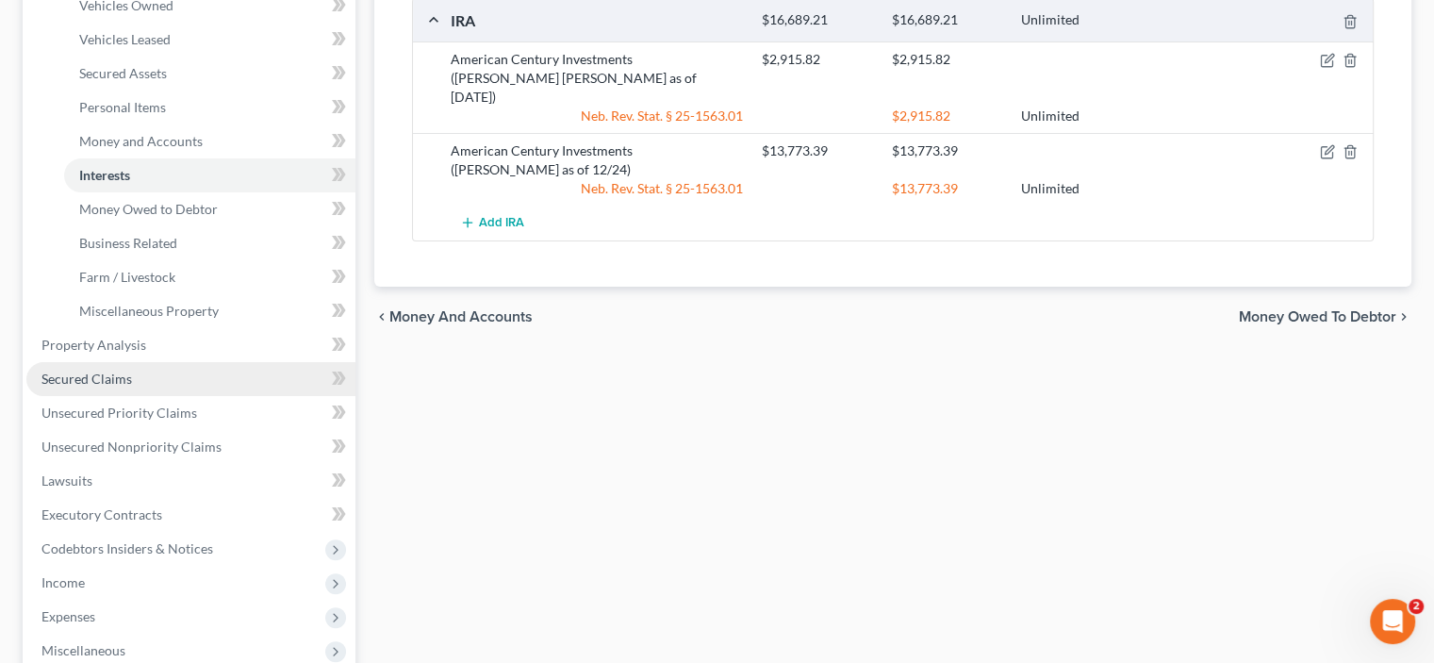
click at [107, 380] on span "Secured Claims" at bounding box center [86, 378] width 90 height 16
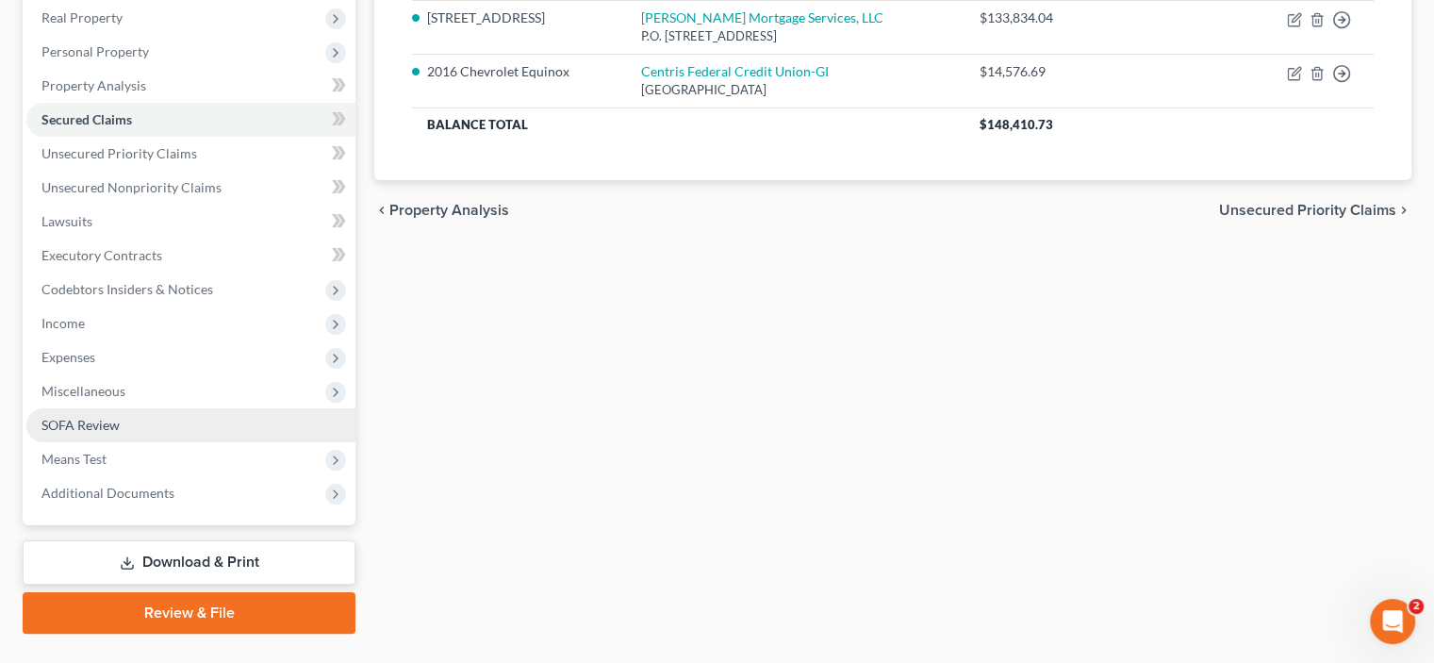
scroll to position [243, 0]
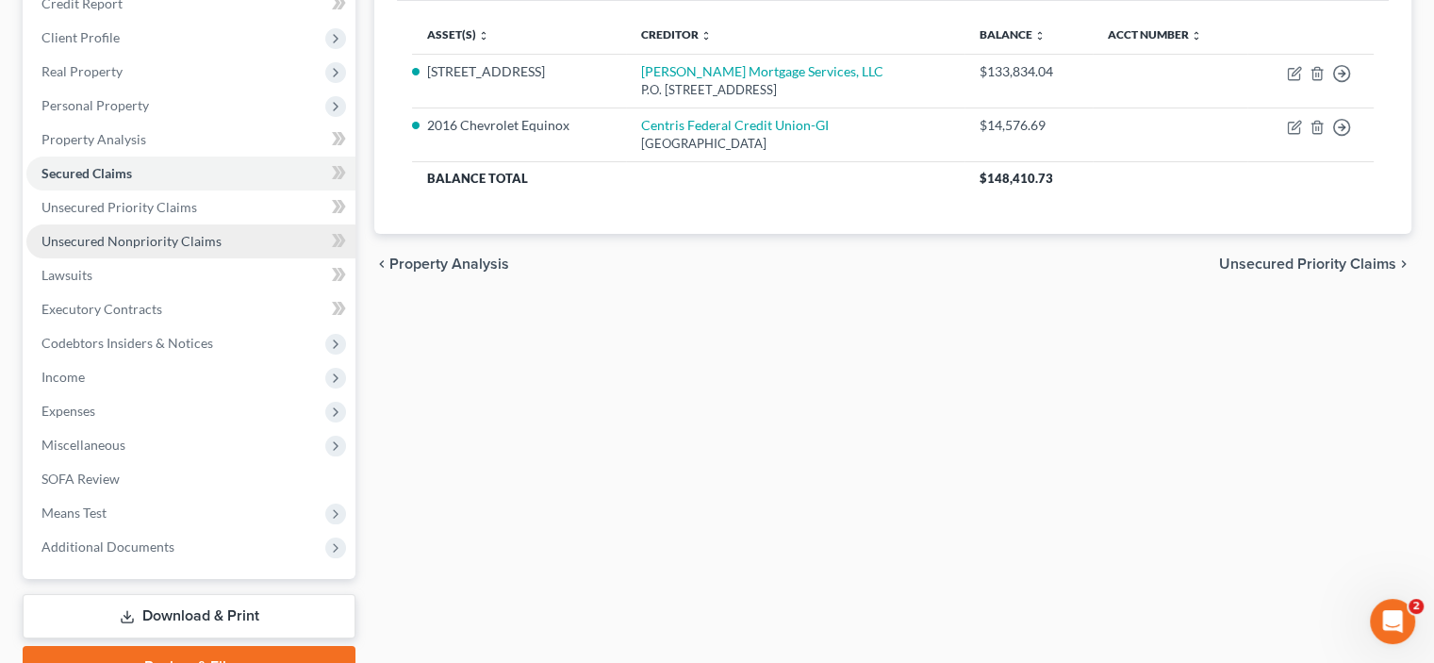
click at [112, 239] on span "Unsecured Nonpriority Claims" at bounding box center [131, 241] width 180 height 16
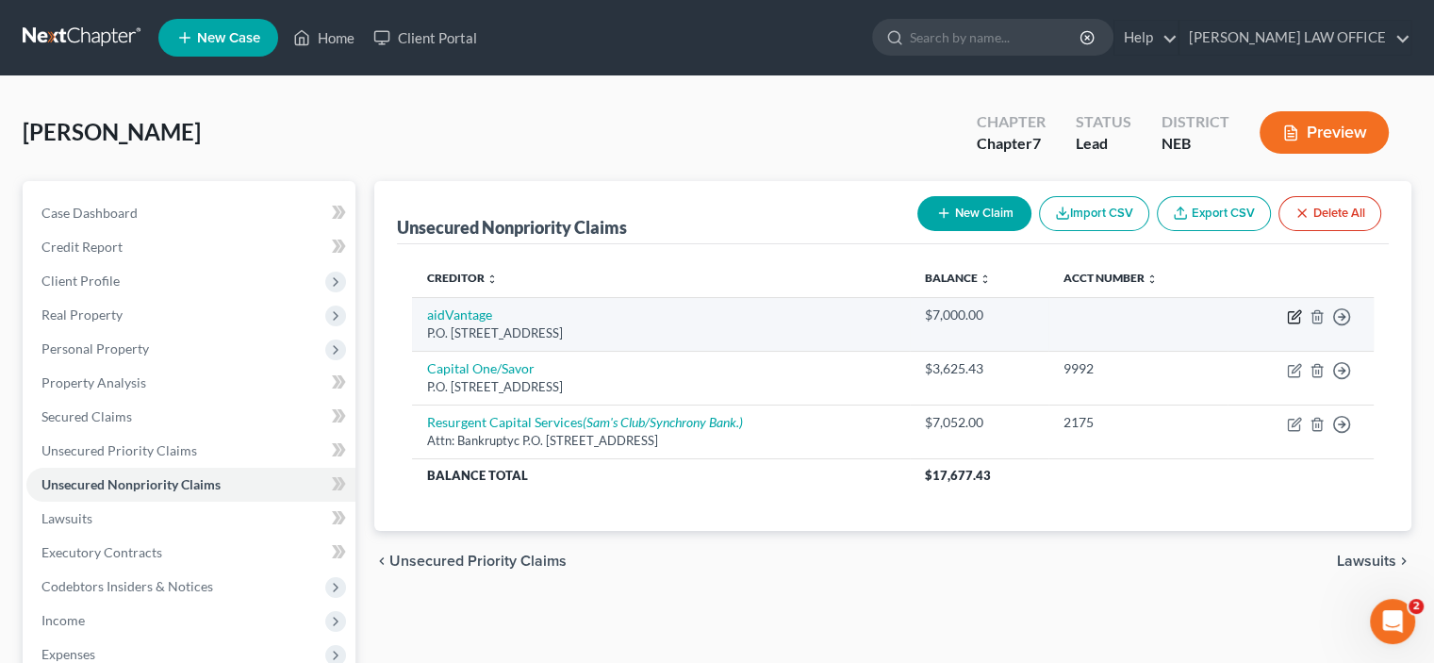
click at [1292, 317] on icon "button" at bounding box center [1294, 316] width 15 height 15
select select "45"
select select "17"
select select "0"
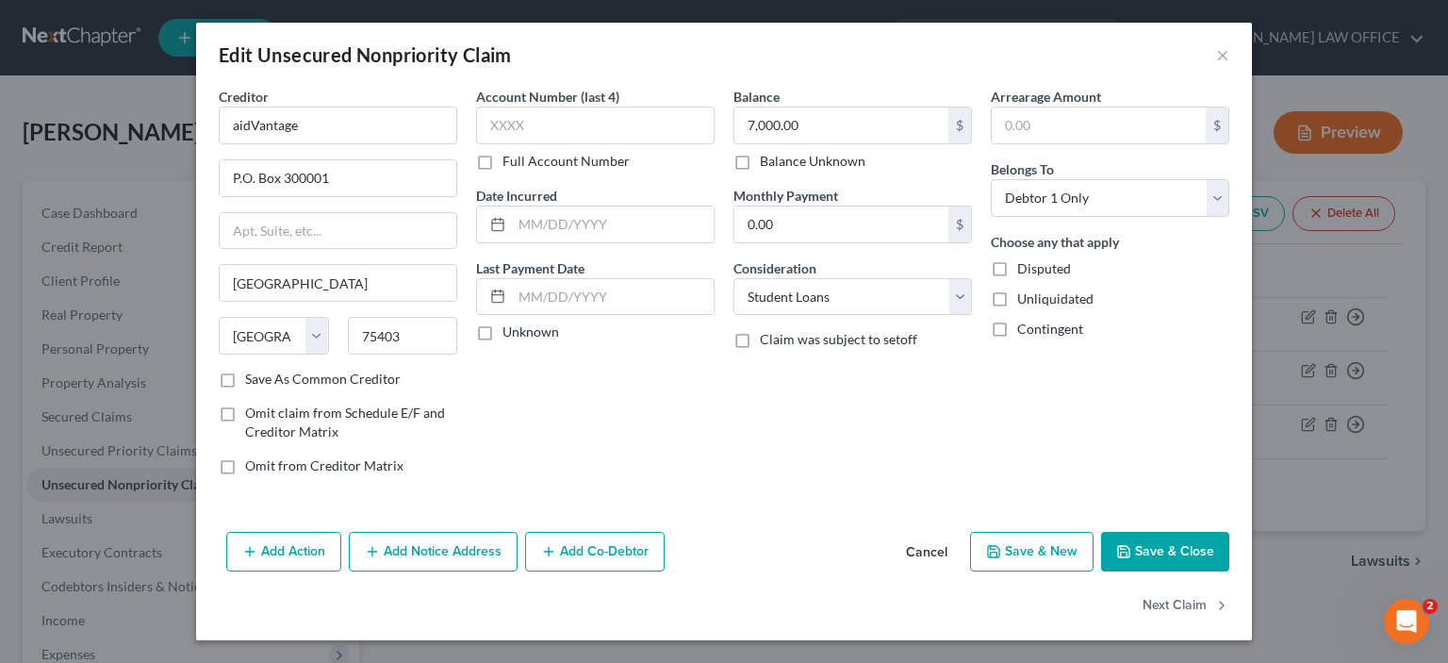
click at [1135, 546] on button "Save & Close" at bounding box center [1165, 552] width 128 height 40
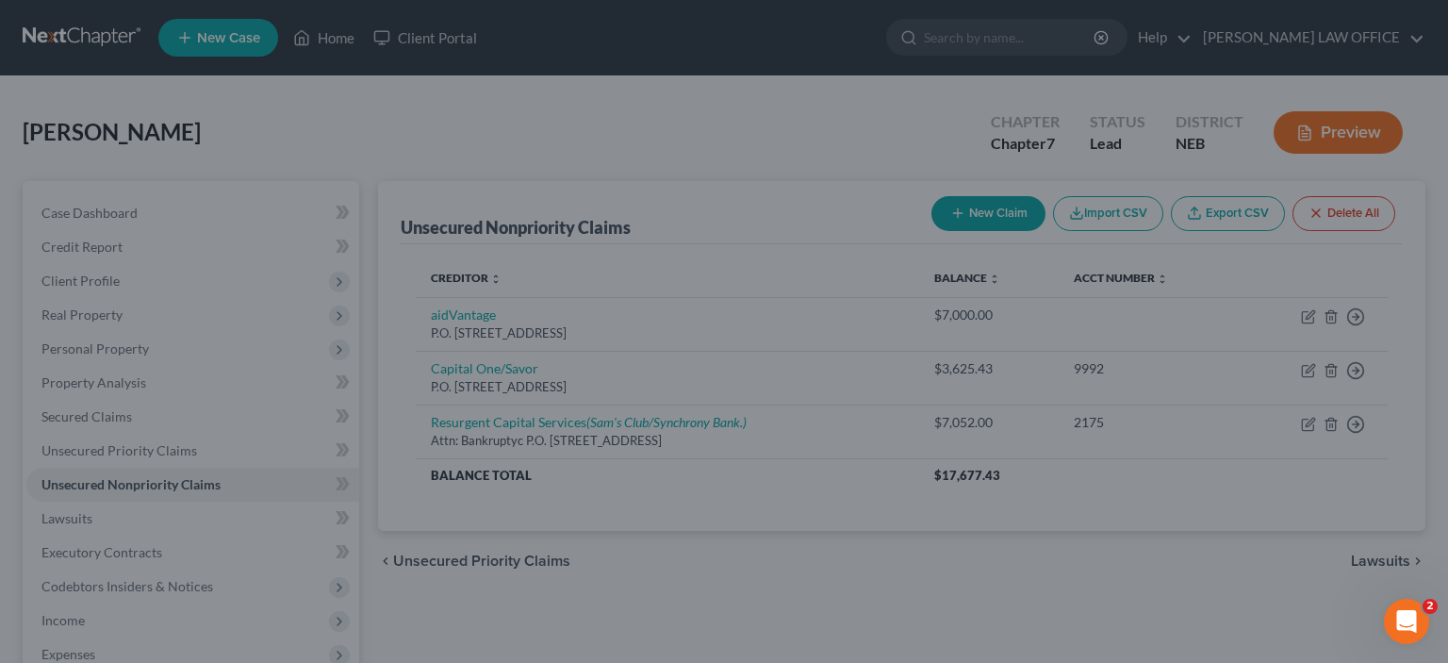
type input "0"
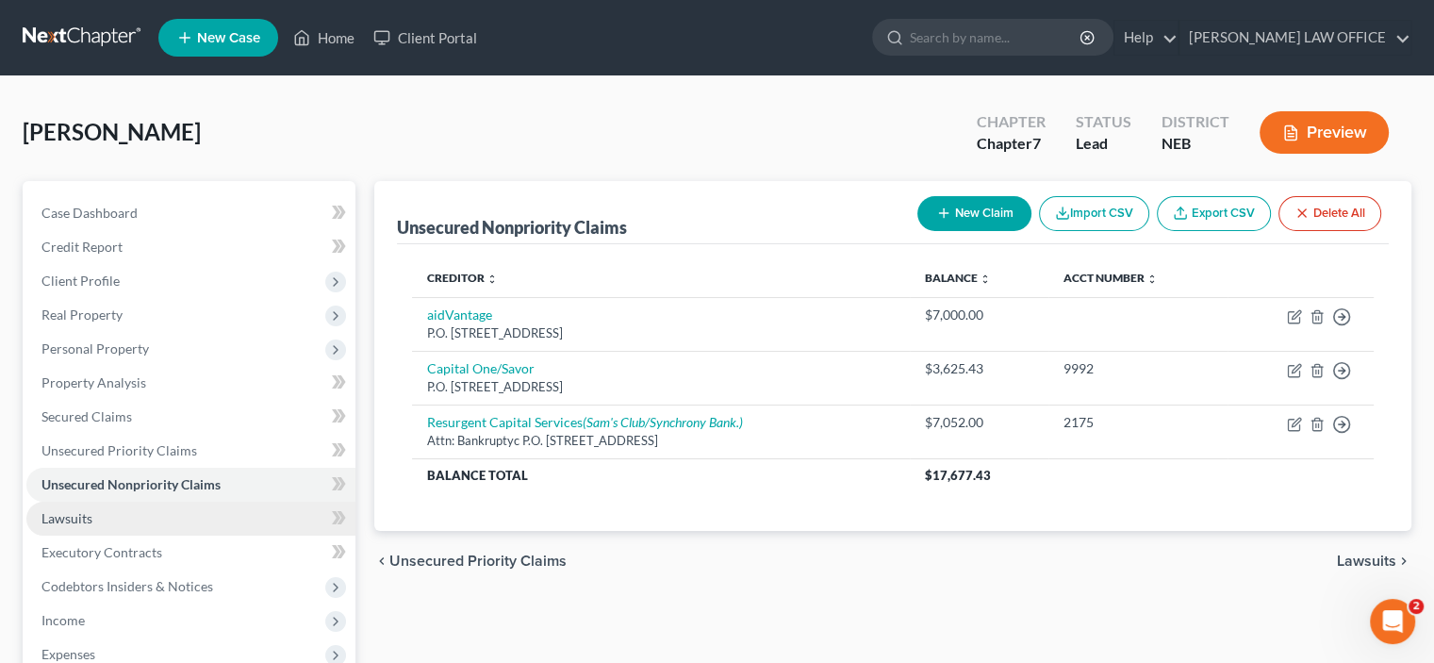
click at [50, 521] on span "Lawsuits" at bounding box center [66, 518] width 51 height 16
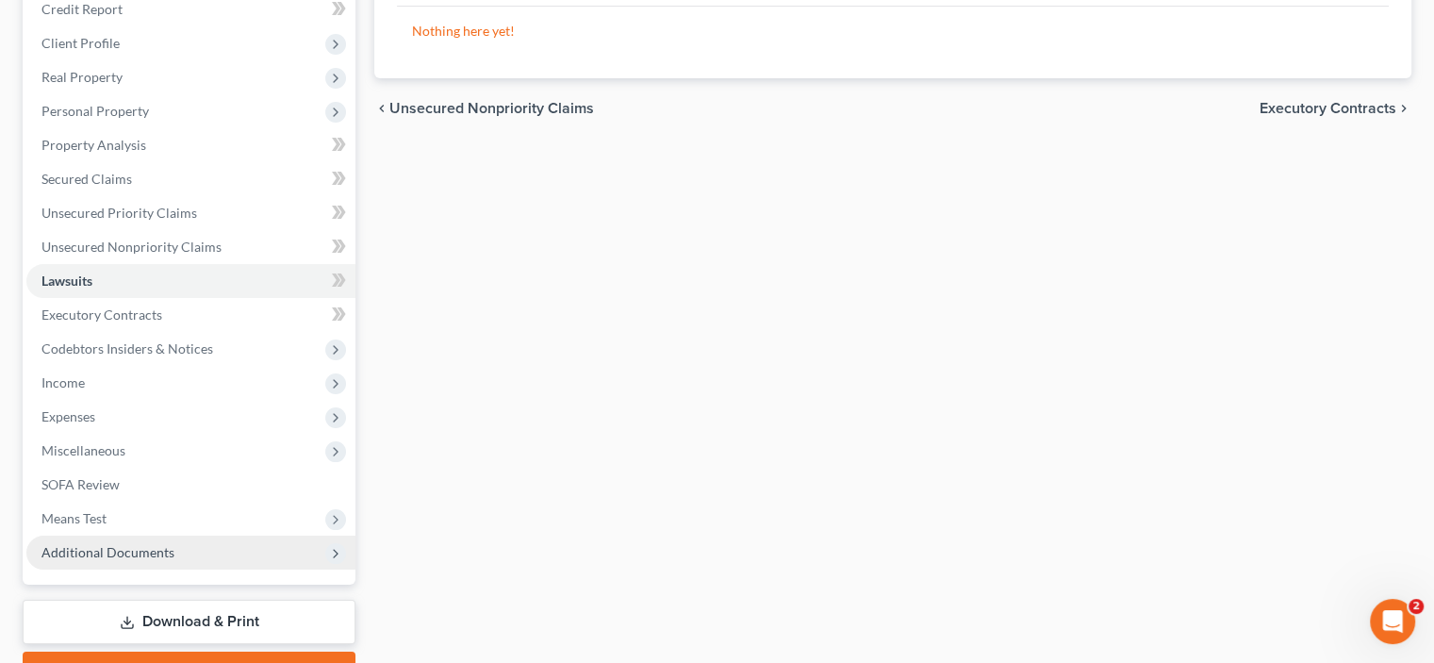
scroll to position [283, 0]
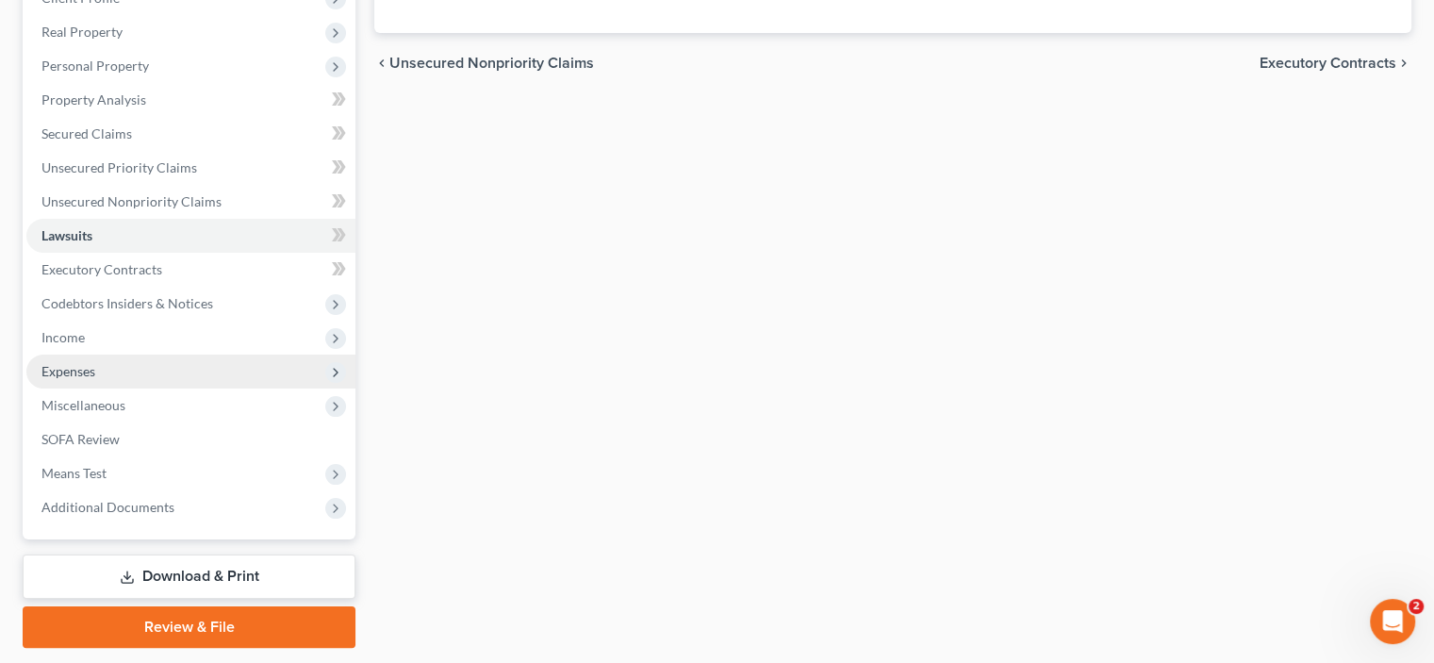
click at [69, 374] on span "Expenses" at bounding box center [68, 371] width 54 height 16
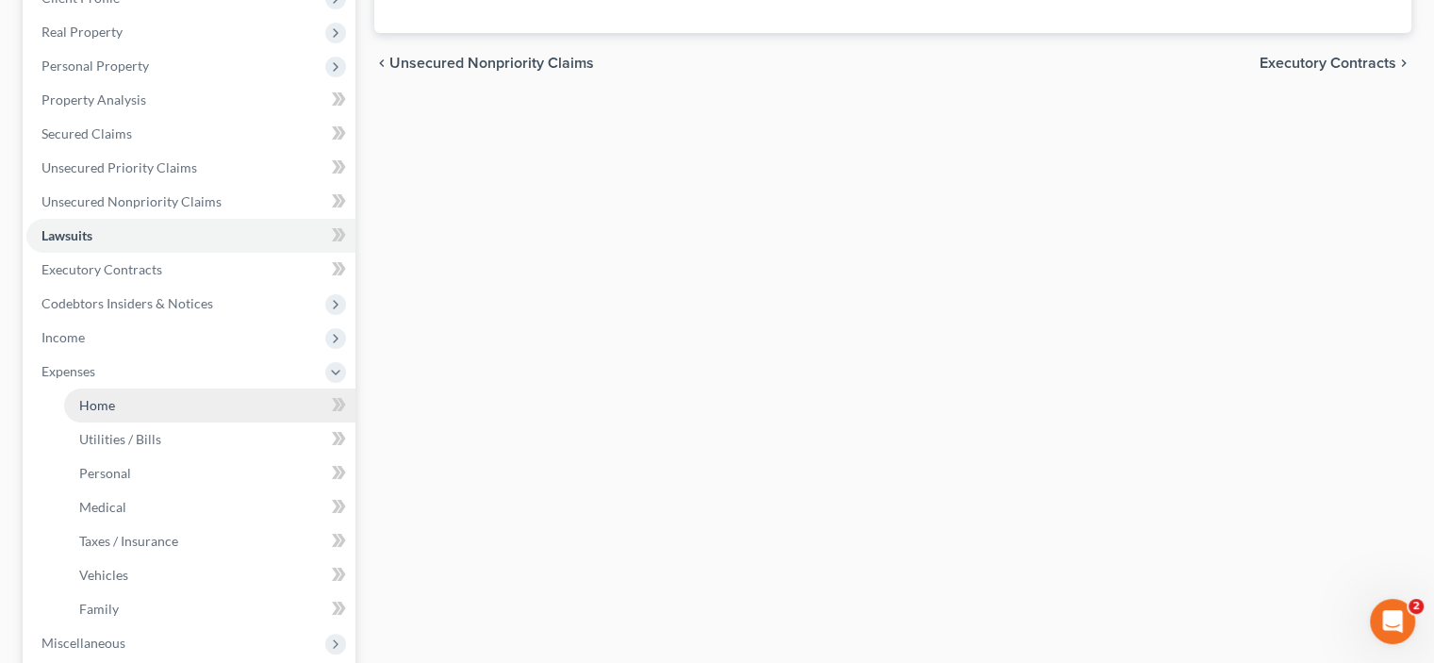
click at [92, 409] on span "Home" at bounding box center [97, 405] width 36 height 16
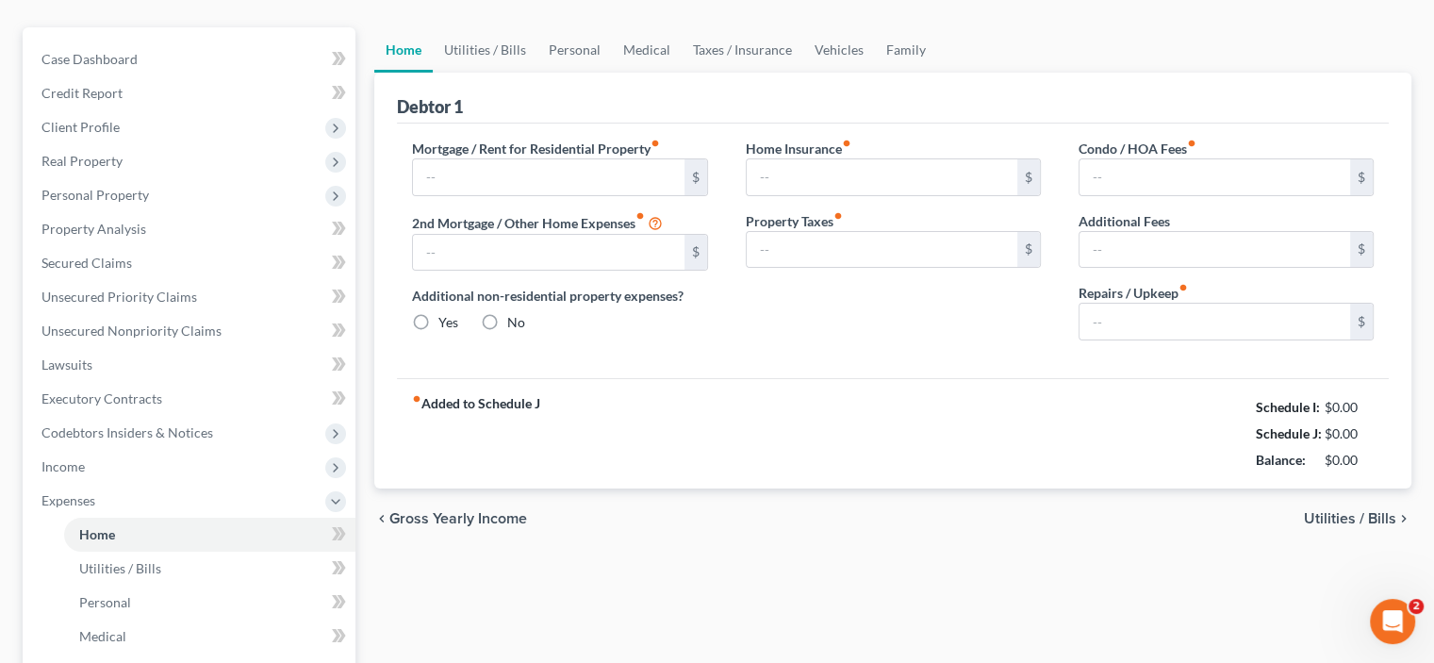
type input "1,280.00"
type input "0.00"
radio input "true"
type input "0.00"
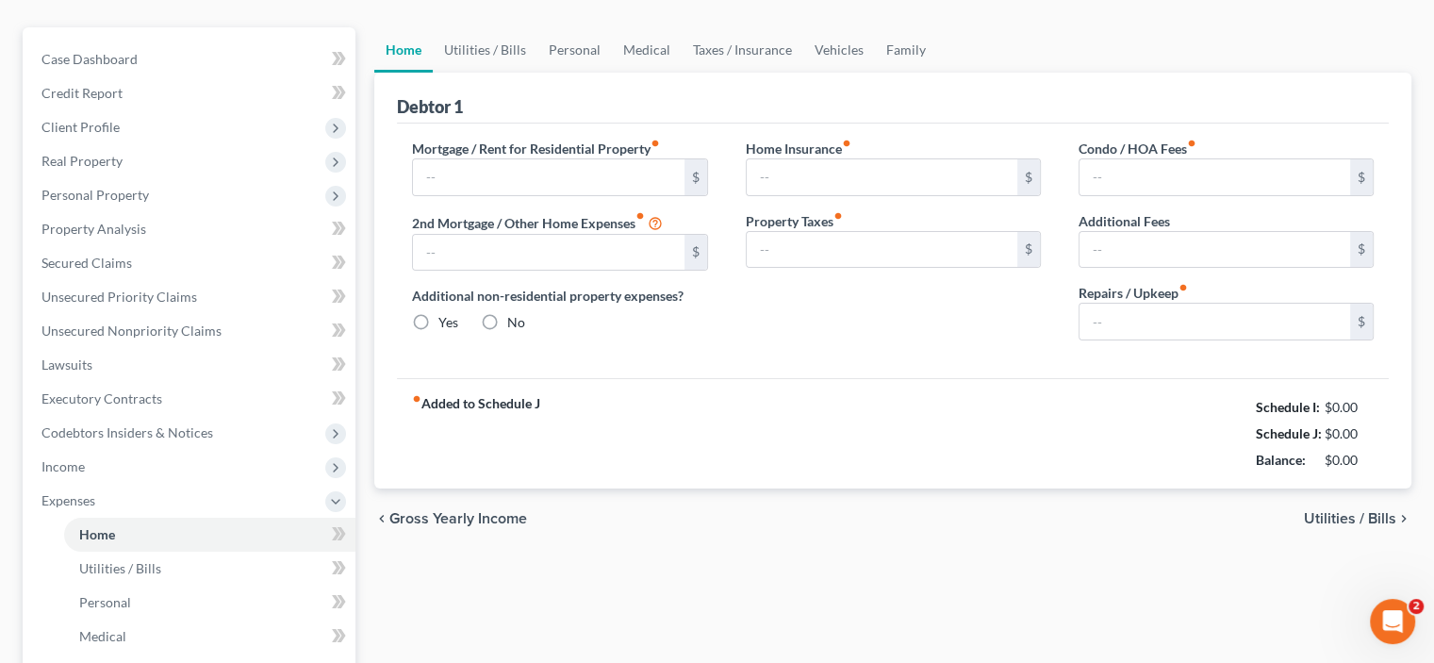
type input "0.00"
type input "200.00"
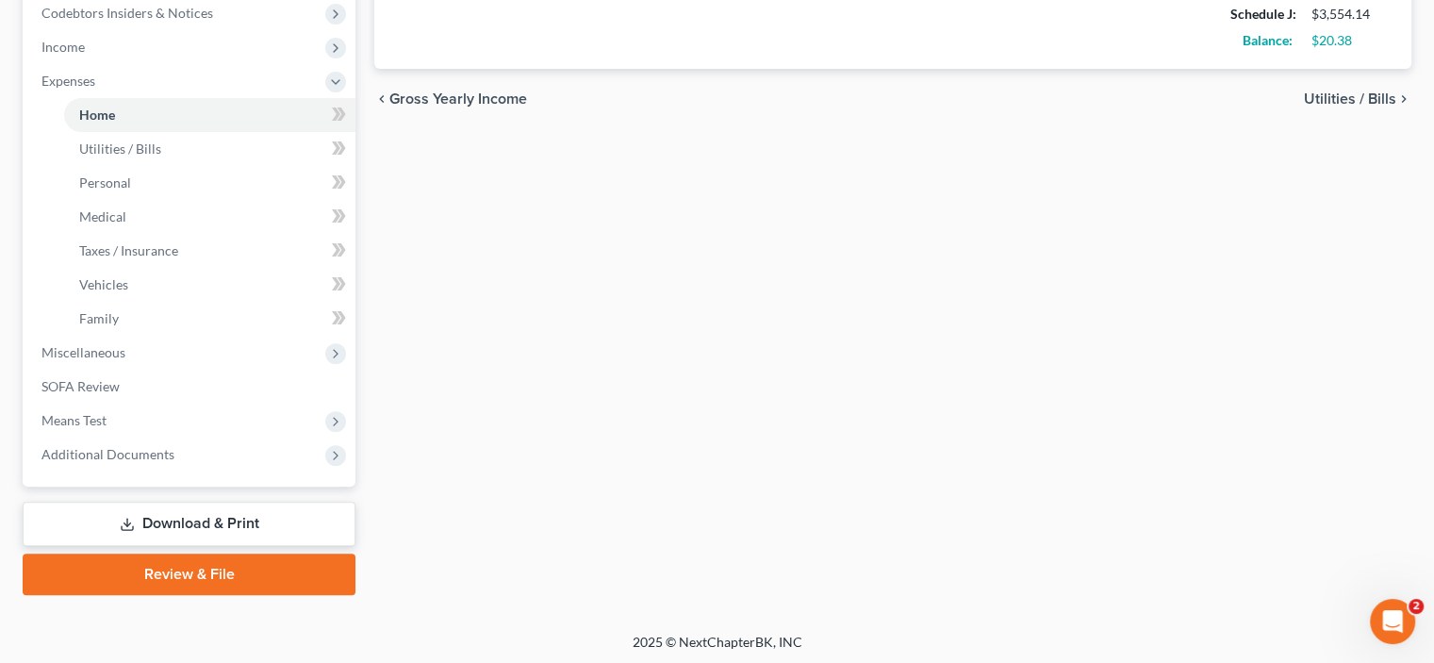
scroll to position [575, 0]
